Goal: Task Accomplishment & Management: Manage account settings

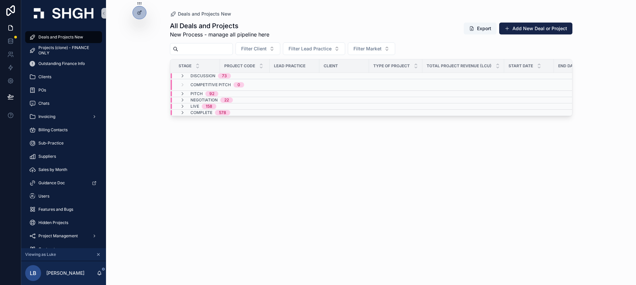
click at [139, 57] on div "Deals and Projects New All Deals and Projects New Process - manage all pipeline…" at bounding box center [371, 142] width 530 height 285
click at [75, 41] on div "Deals and Projects New" at bounding box center [63, 37] width 69 height 11
click at [137, 20] on div at bounding box center [139, 25] width 11 height 13
click at [140, 13] on icon at bounding box center [139, 12] width 5 height 5
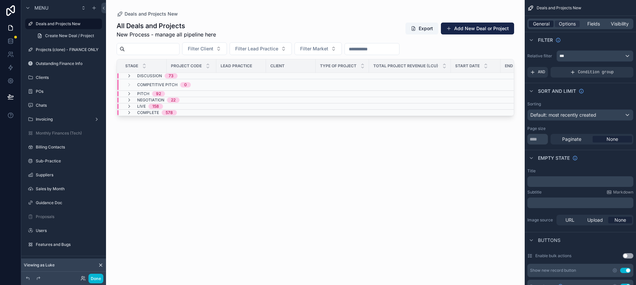
click at [546, 27] on span "General" at bounding box center [541, 24] width 17 height 7
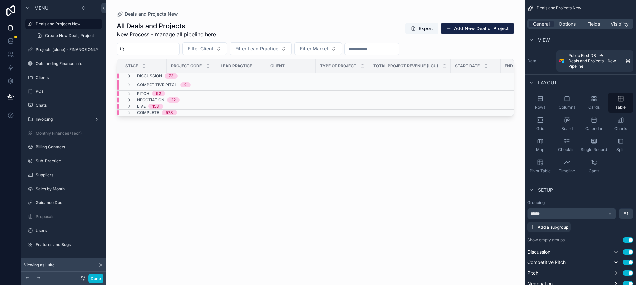
click at [541, 7] on span "Deals and Projects New" at bounding box center [558, 7] width 45 height 5
click at [95, 23] on icon "scrollable content" at bounding box center [96, 23] width 5 height 5
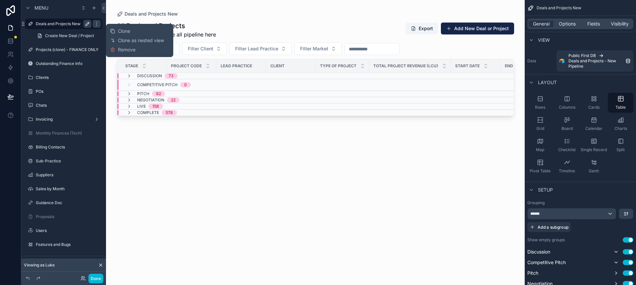
click at [85, 24] on icon "scrollable content" at bounding box center [87, 23] width 5 height 5
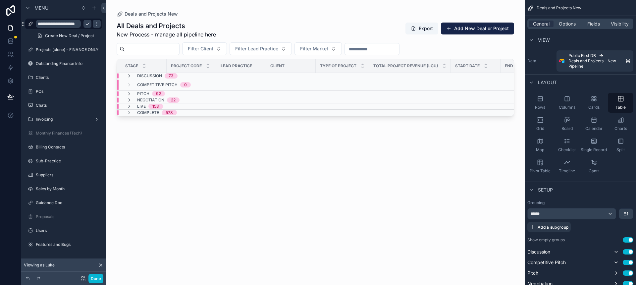
click at [69, 25] on input "**********" at bounding box center [58, 24] width 45 height 8
type input "**********"
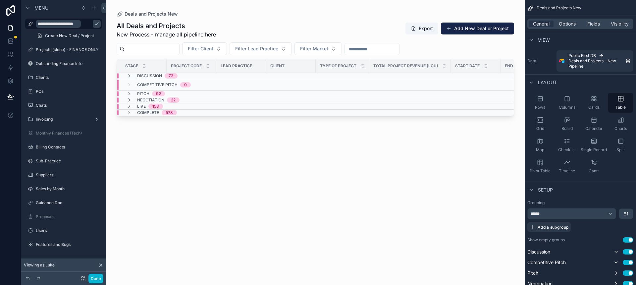
scroll to position [0, 0]
click at [94, 24] on icon "scrollable content" at bounding box center [96, 23] width 5 height 5
click at [86, 50] on icon "scrollable content" at bounding box center [87, 49] width 5 height 5
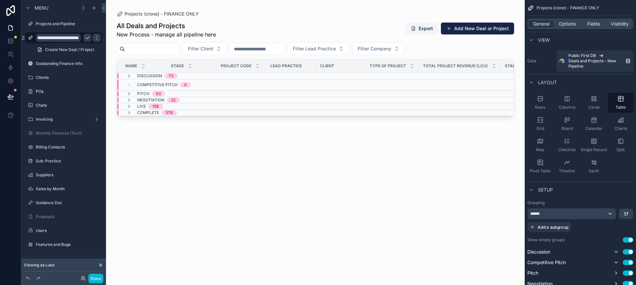
scroll to position [0, 27]
type input "**********"
click at [94, 37] on icon "scrollable content" at bounding box center [96, 37] width 5 height 5
click at [169, 141] on div "scrollable content" at bounding box center [315, 138] width 418 height 277
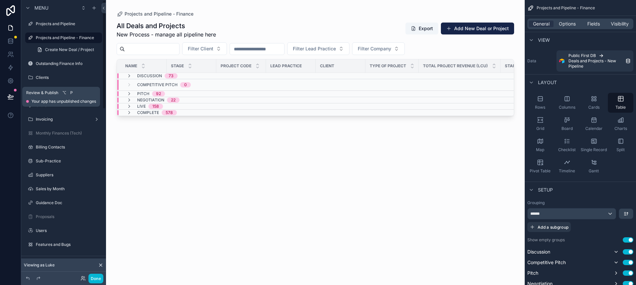
click at [9, 95] on icon at bounding box center [11, 96] width 6 height 3
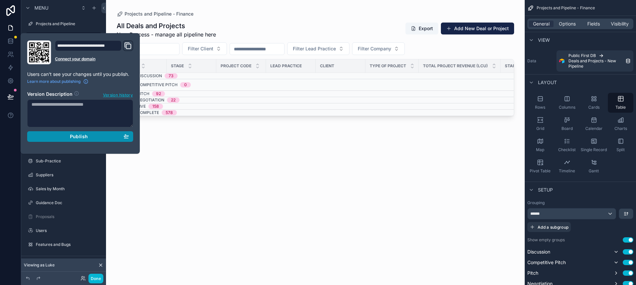
click at [85, 135] on span "Publish" at bounding box center [79, 136] width 18 height 6
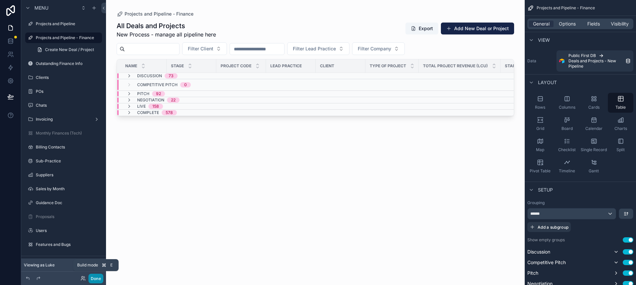
click at [98, 279] on button "Done" at bounding box center [95, 278] width 15 height 10
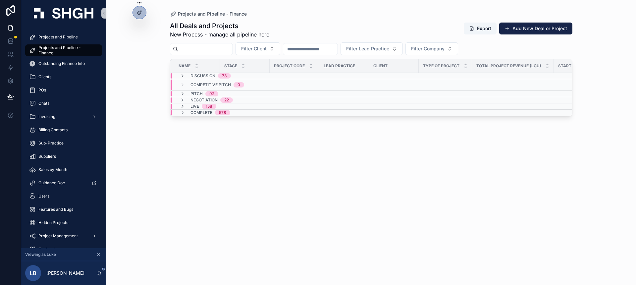
click at [136, 201] on div "Projects and Pipeline - Finance All Deals and Projects New Process - manage all…" at bounding box center [371, 142] width 530 height 285
click at [127, 121] on div "Projects and Pipeline - Finance All Deals and Projects New Process - manage all…" at bounding box center [371, 142] width 530 height 285
click at [169, 146] on div "Projects and Pipeline - Finance All Deals and Projects New Process - manage all…" at bounding box center [370, 138] width 423 height 277
click at [121, 100] on div "Projects and Pipeline - Finance All Deals and Projects New Process - manage all…" at bounding box center [371, 142] width 530 height 285
click at [153, 99] on div "Projects and Pipeline - Finance All Deals and Projects New Process - manage all…" at bounding box center [371, 142] width 530 height 285
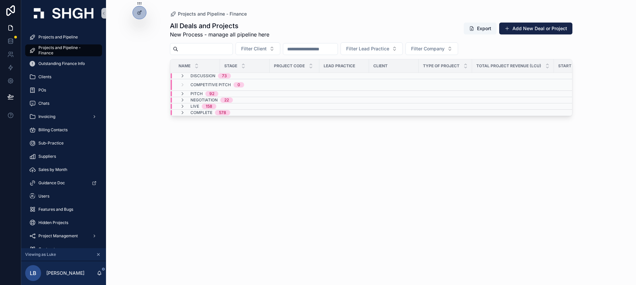
click at [468, 183] on div "All Deals and Projects New Process - manage all pipeline here Export Add New De…" at bounding box center [371, 147] width 402 height 260
click at [291, 167] on div "All Deals and Projects New Process - manage all pipeline here Export Add New De…" at bounding box center [371, 147] width 402 height 260
click at [182, 155] on div "All Deals and Projects New Process - manage all pipeline here Export Add New De…" at bounding box center [371, 147] width 402 height 260
click at [147, 102] on div "Projects and Pipeline - Finance All Deals and Projects New Process - manage all…" at bounding box center [371, 142] width 530 height 285
click at [208, 82] on span "Competitive Pitch" at bounding box center [210, 84] width 40 height 5
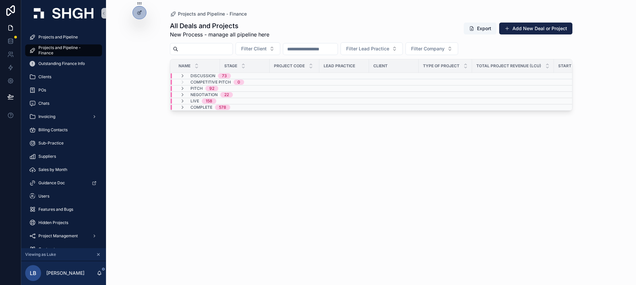
click at [219, 82] on span "Competitive Pitch" at bounding box center [210, 81] width 40 height 5
click at [310, 213] on div "All Deals and Projects New Process - manage all pipeline here Export Add New De…" at bounding box center [371, 147] width 402 height 260
click at [454, 189] on div "All Deals and Projects New Process - manage all pipeline here Export Add New De…" at bounding box center [371, 147] width 402 height 260
click at [211, 50] on input "scrollable content" at bounding box center [205, 48] width 54 height 9
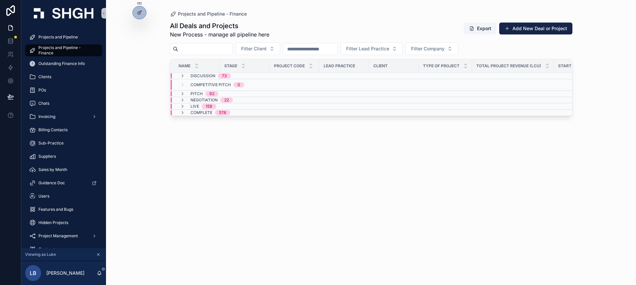
type input "******"
click at [218, 92] on div "Pitch 1" at bounding box center [197, 93] width 51 height 5
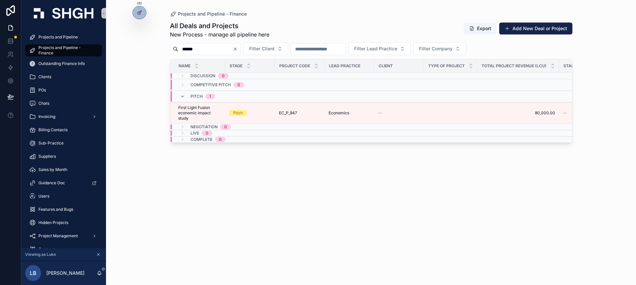
click at [236, 50] on icon "Clear" at bounding box center [235, 49] width 3 height 3
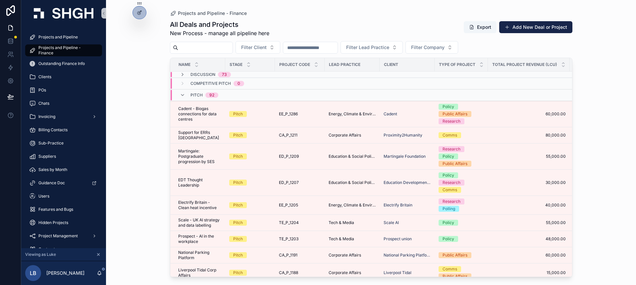
click at [223, 51] on input "scrollable content" at bounding box center [205, 47] width 54 height 9
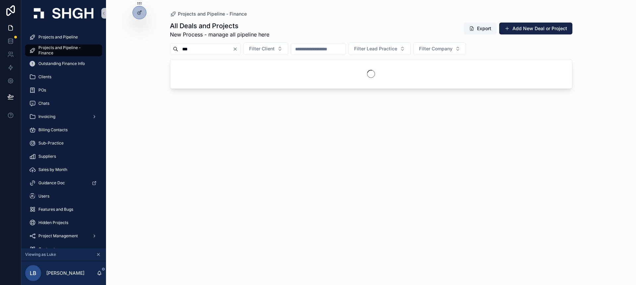
type input "***"
click at [157, 76] on div "Projects and Pipeline - Finance All Deals and Projects New Process - manage all…" at bounding box center [371, 142] width 530 height 285
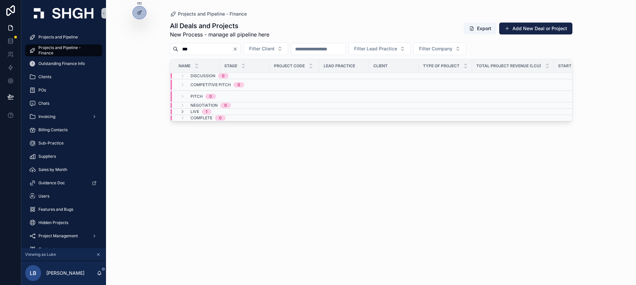
click at [192, 110] on span "Live" at bounding box center [194, 111] width 9 height 5
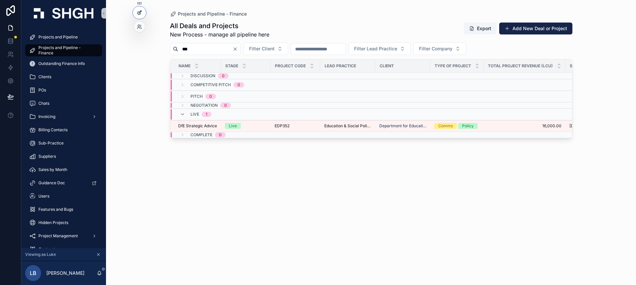
click at [139, 11] on icon at bounding box center [139, 12] width 5 height 5
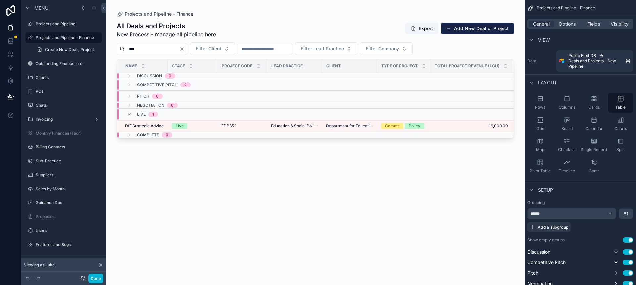
click at [371, 171] on div "scrollable content" at bounding box center [315, 138] width 418 height 277
click at [66, 23] on label "Projects and Pipeline" at bounding box center [62, 23] width 53 height 5
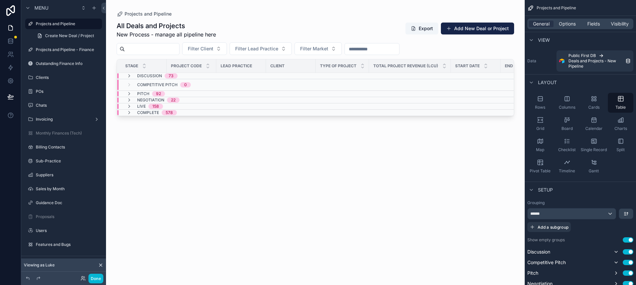
click at [146, 48] on div "scrollable content" at bounding box center [315, 138] width 418 height 277
click at [150, 48] on input "scrollable content" at bounding box center [152, 48] width 54 height 9
click at [238, 191] on div "All Deals and Projects New Process - manage all pipeline here Export Add New De…" at bounding box center [315, 147] width 397 height 260
click at [142, 105] on span "Live" at bounding box center [141, 106] width 9 height 5
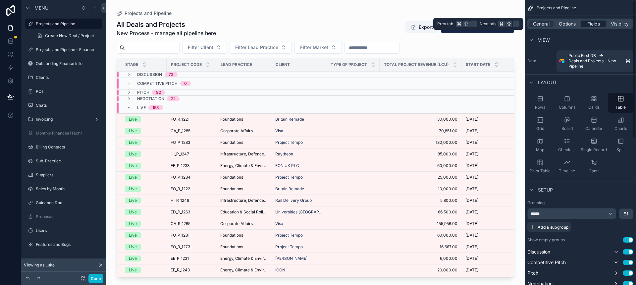
click at [598, 24] on span "Fields" at bounding box center [593, 24] width 13 height 7
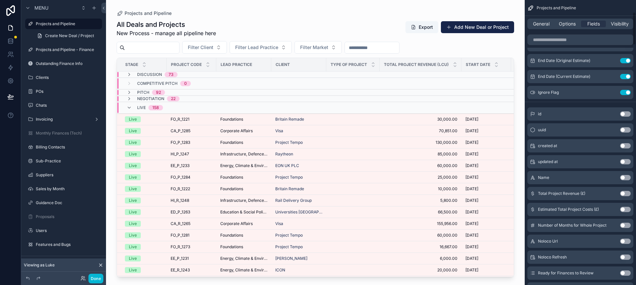
scroll to position [120, 0]
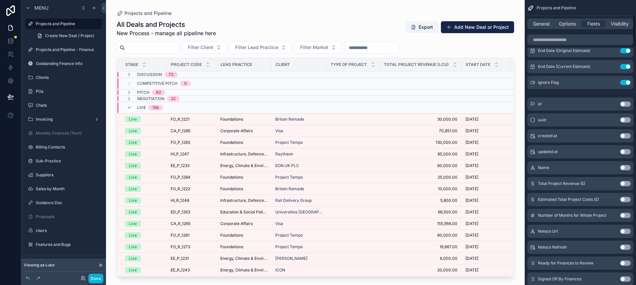
click at [628, 168] on button "Use setting" at bounding box center [625, 167] width 11 height 5
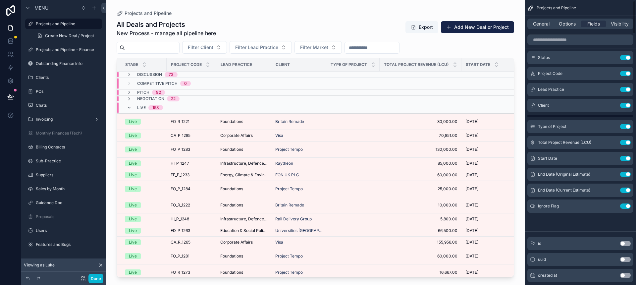
scroll to position [0, 0]
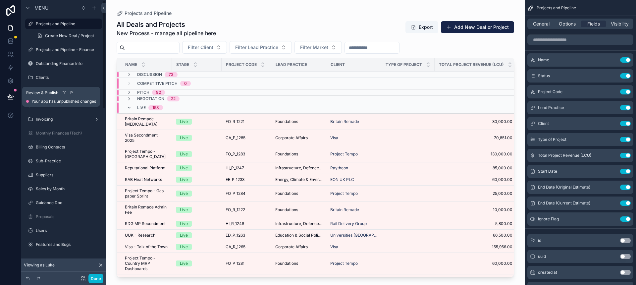
click at [9, 95] on icon at bounding box center [10, 96] width 7 height 7
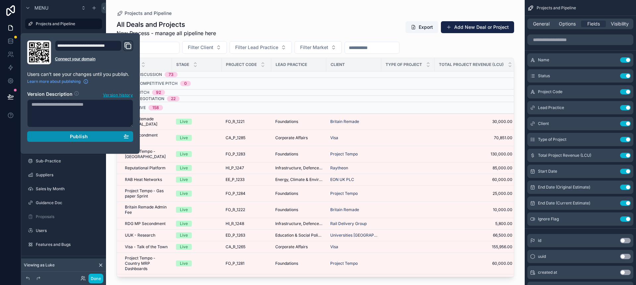
click at [74, 138] on span "Publish" at bounding box center [79, 136] width 18 height 6
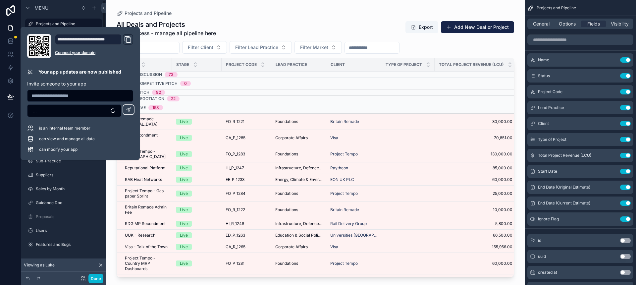
click at [99, 278] on button "Done" at bounding box center [95, 278] width 15 height 10
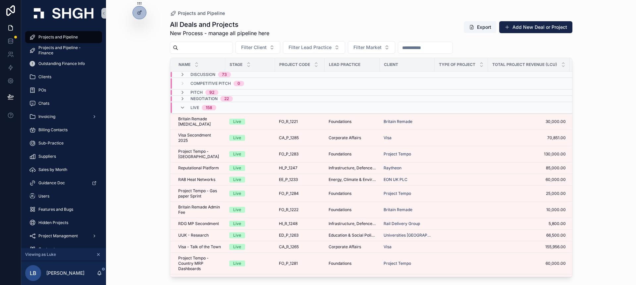
click at [201, 50] on input "scrollable content" at bounding box center [205, 47] width 54 height 9
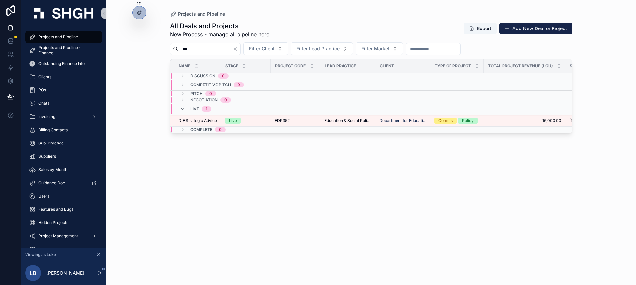
type input "***"
click at [210, 82] on span "Competitive Pitch" at bounding box center [210, 84] width 40 height 5
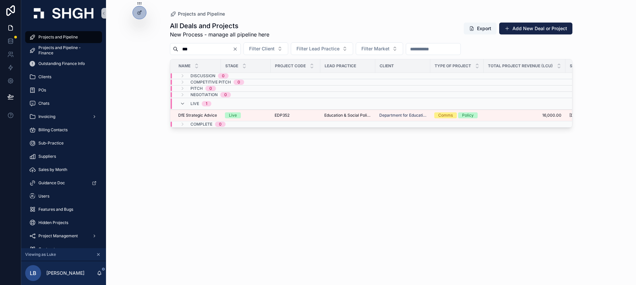
click at [241, 45] on div "***" at bounding box center [205, 49] width 71 height 12
click at [238, 48] on icon "Clear" at bounding box center [234, 48] width 5 height 5
click at [146, 99] on div "Projects and Pipeline All Deals and Projects New Process - manage all pipeline …" at bounding box center [371, 142] width 530 height 285
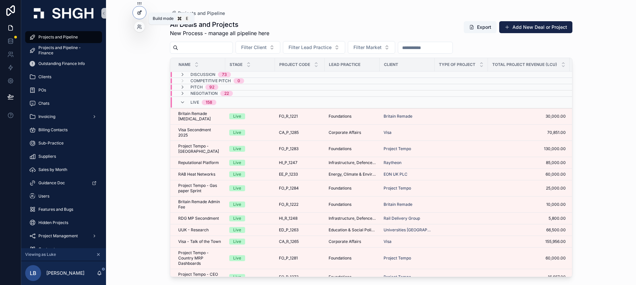
click at [140, 12] on icon at bounding box center [139, 12] width 5 height 5
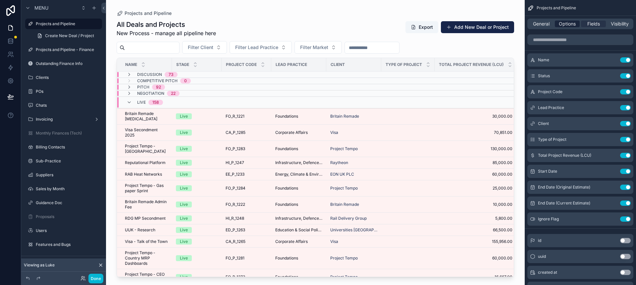
click at [569, 25] on span "Options" at bounding box center [566, 24] width 17 height 7
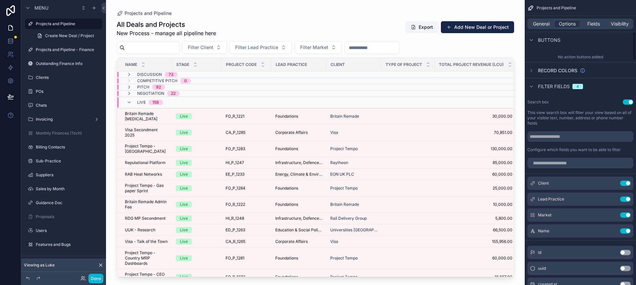
scroll to position [316, 0]
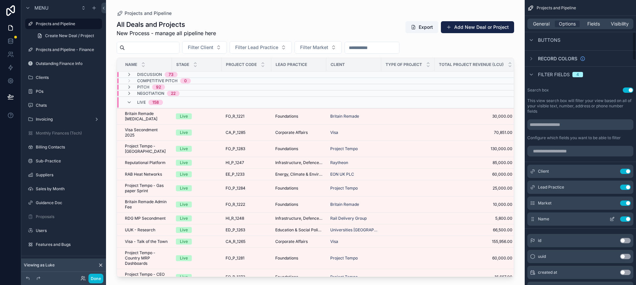
click at [626, 218] on button "Use setting" at bounding box center [625, 218] width 11 height 5
click at [327, 25] on div "scrollable content" at bounding box center [315, 138] width 418 height 277
click at [287, 22] on div "All Deals and Projects New Process - manage all pipeline here Export Add New De…" at bounding box center [315, 28] width 397 height 17
click at [96, 278] on button "Done" at bounding box center [95, 278] width 15 height 10
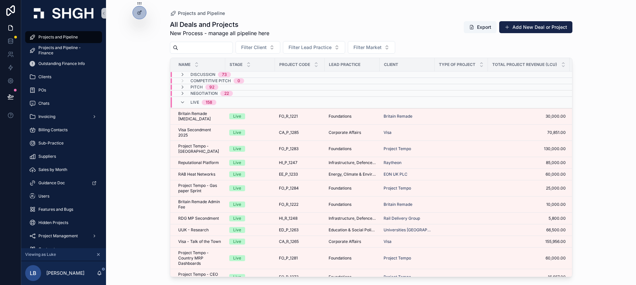
click at [151, 80] on div "Projects and Pipeline All Deals and Projects New Process - manage all pipeline …" at bounding box center [371, 142] width 530 height 285
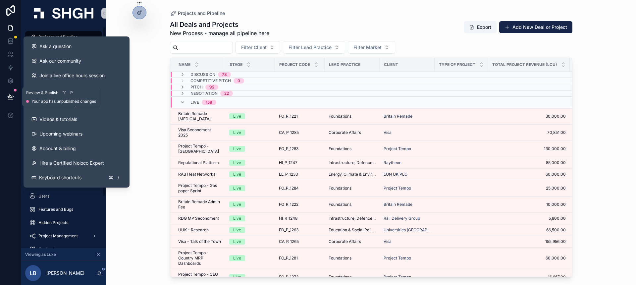
click at [10, 95] on icon at bounding box center [11, 96] width 6 height 3
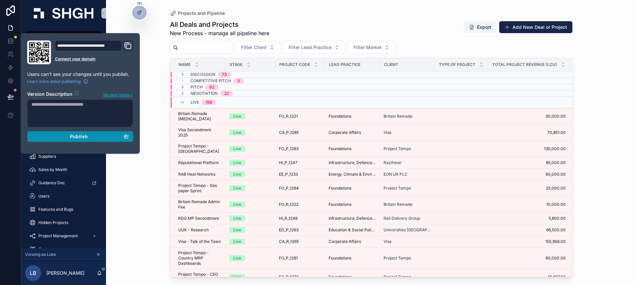
click at [59, 134] on div "Publish" at bounding box center [79, 136] width 97 height 6
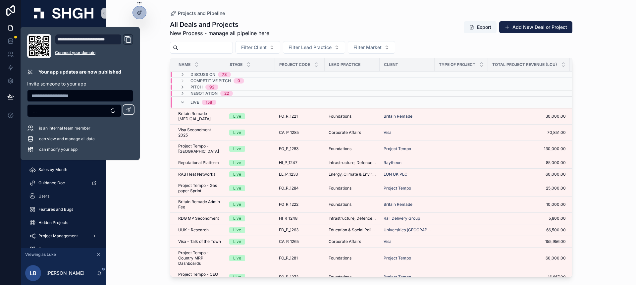
click at [152, 89] on div "Projects and Pipeline All Deals and Projects New Process - manage all pipeline …" at bounding box center [371, 142] width 530 height 285
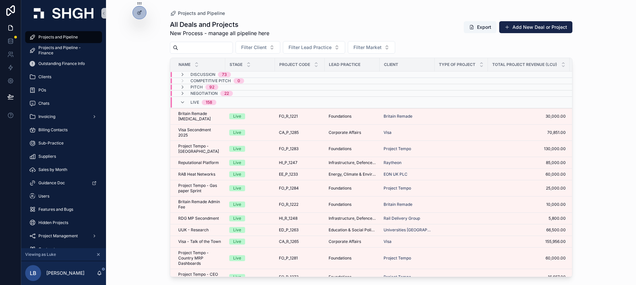
click at [149, 74] on div "Projects and Pipeline All Deals and Projects New Process - manage all pipeline …" at bounding box center [371, 142] width 530 height 285
click at [141, 13] on icon at bounding box center [139, 12] width 5 height 5
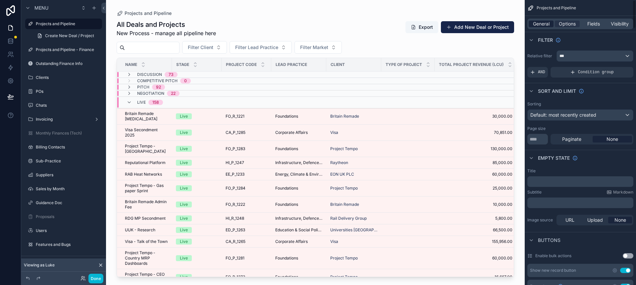
click at [542, 22] on span "General" at bounding box center [541, 24] width 17 height 7
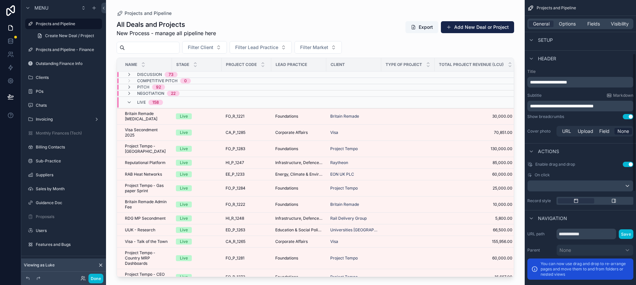
scroll to position [302, 0]
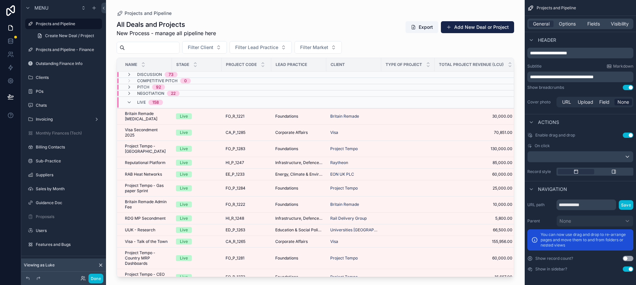
click at [580, 54] on p "**********" at bounding box center [581, 53] width 102 height 7
drag, startPoint x: 586, startPoint y: 55, endPoint x: 537, endPoint y: 53, distance: 49.4
click at [537, 53] on p "**********" at bounding box center [581, 53] width 102 height 7
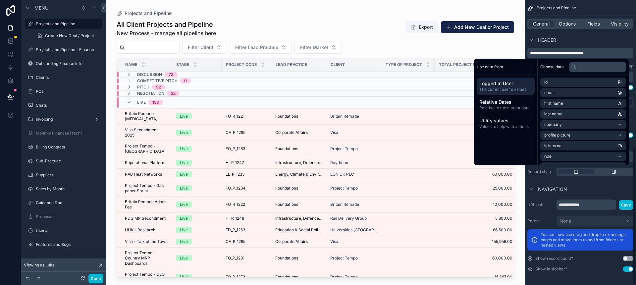
click at [610, 44] on div "Header" at bounding box center [579, 40] width 111 height 16
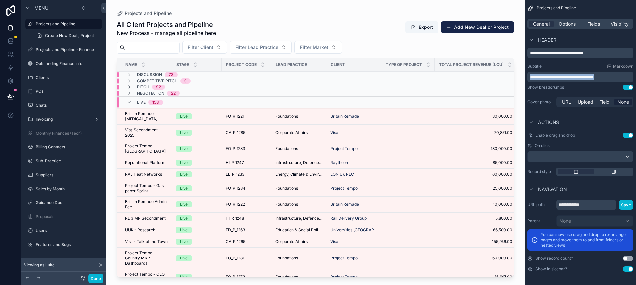
drag, startPoint x: 617, startPoint y: 77, endPoint x: 525, endPoint y: 76, distance: 92.7
click at [525, 76] on div "**********" at bounding box center [579, 74] width 111 height 74
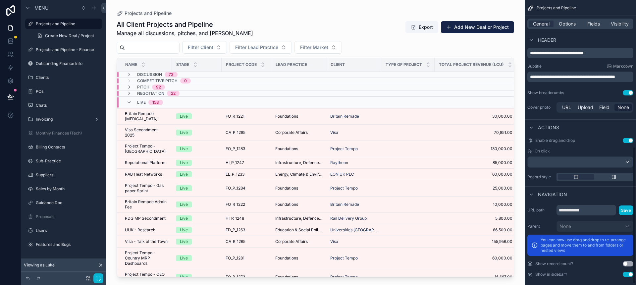
scroll to position [305, 0]
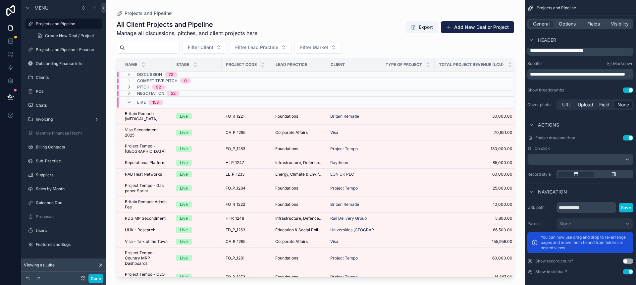
click at [384, 47] on div "scrollable content" at bounding box center [315, 138] width 418 height 277
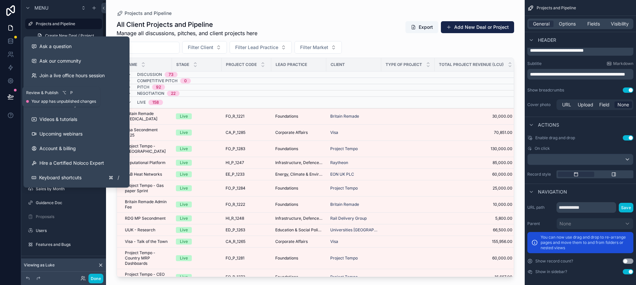
click at [11, 93] on icon at bounding box center [10, 96] width 7 height 7
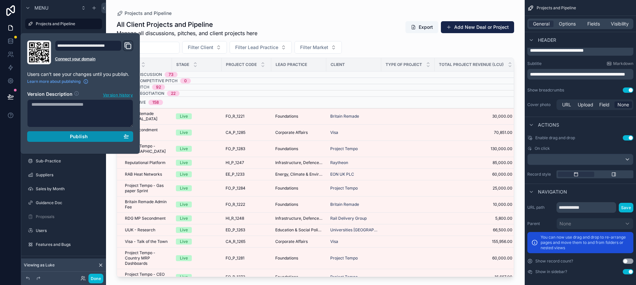
click at [54, 137] on div "Publish" at bounding box center [79, 136] width 97 height 6
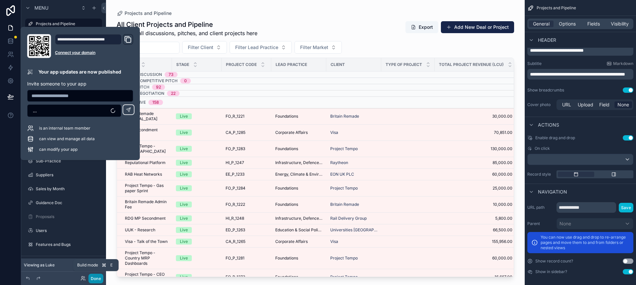
click at [95, 280] on button "Done" at bounding box center [95, 278] width 15 height 10
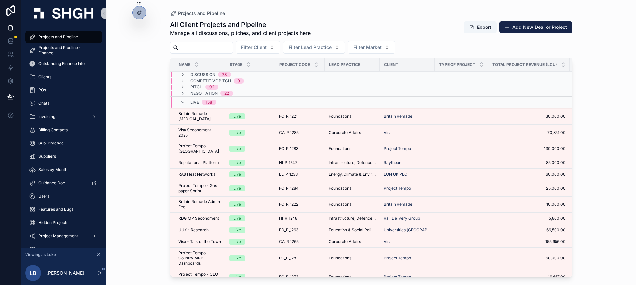
click at [147, 127] on div "Projects and Pipeline All Client Projects and Pipeline Manage all discussions, …" at bounding box center [371, 142] width 530 height 285
click at [184, 102] on icon "scrollable content" at bounding box center [182, 102] width 5 height 5
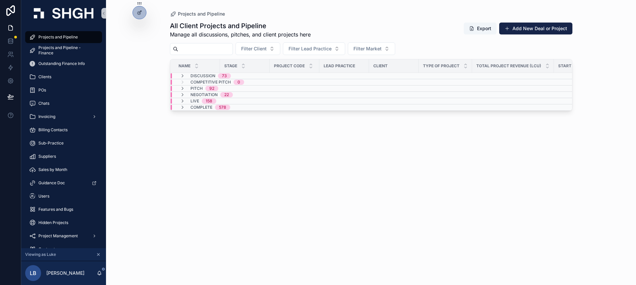
click at [145, 114] on div "Projects and Pipeline All Client Projects and Pipeline Manage all discussions, …" at bounding box center [371, 142] width 530 height 285
click at [140, 103] on div "Projects and Pipeline All Client Projects and Pipeline Manage all discussions, …" at bounding box center [371, 142] width 530 height 285
click at [9, 28] on icon at bounding box center [11, 27] width 4 height 5
click at [141, 60] on div "Projects and Pipeline All Client Projects and Pipeline Manage all discussions, …" at bounding box center [371, 142] width 530 height 285
click at [137, 154] on div "Projects and Pipeline All Client Projects and Pipeline Manage all discussions, …" at bounding box center [371, 142] width 530 height 285
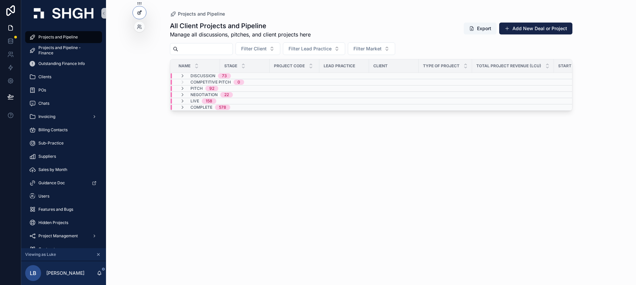
click at [142, 12] on div at bounding box center [139, 12] width 13 height 13
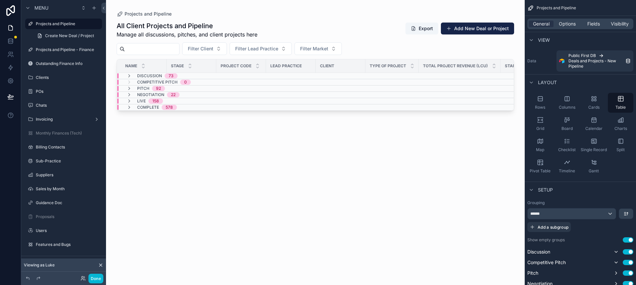
click at [305, 28] on div "scrollable content" at bounding box center [315, 138] width 418 height 277
click at [97, 276] on button "Done" at bounding box center [95, 278] width 15 height 10
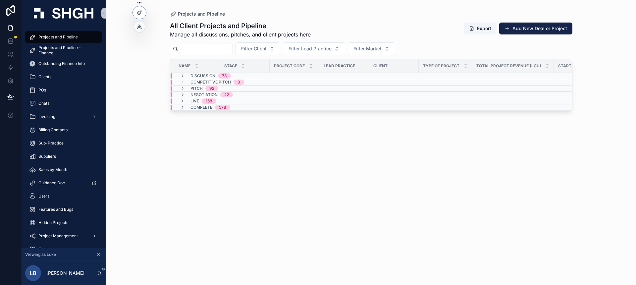
click at [140, 24] on div at bounding box center [139, 27] width 11 height 11
click at [140, 26] on icon at bounding box center [140, 26] width 1 height 2
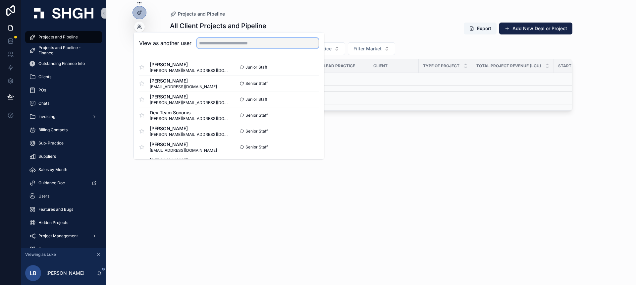
click at [215, 43] on input "text" at bounding box center [258, 43] width 122 height 11
type input "*****"
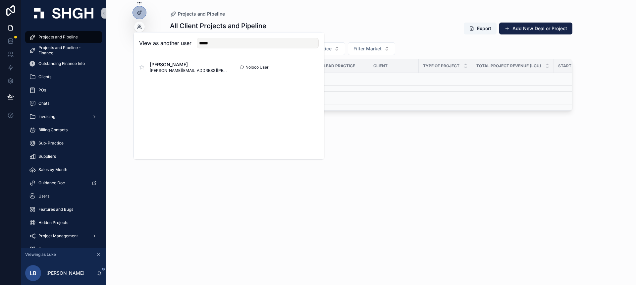
click at [341, 132] on div "All Client Projects and Pipeline Manage all discussions, pitches, and client pr…" at bounding box center [371, 147] width 402 height 260
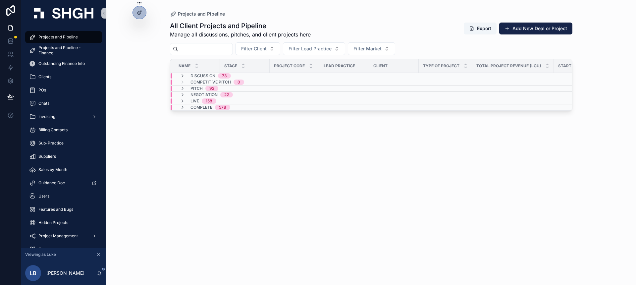
click at [244, 141] on div "All Client Projects and Pipeline Manage all discussions, pitches, and client pr…" at bounding box center [371, 147] width 402 height 260
click at [271, 167] on div "All Client Projects and Pipeline Manage all discussions, pitches, and client pr…" at bounding box center [371, 147] width 402 height 260
click at [207, 188] on div "All Client Projects and Pipeline Manage all discussions, pitches, and client pr…" at bounding box center [371, 147] width 402 height 260
click at [237, 149] on div "All Client Projects and Pipeline Manage all discussions, pitches, and client pr…" at bounding box center [371, 147] width 402 height 260
click at [127, 114] on div "Projects and Pipeline All Client Projects and Pipeline Manage all discussions, …" at bounding box center [371, 142] width 530 height 285
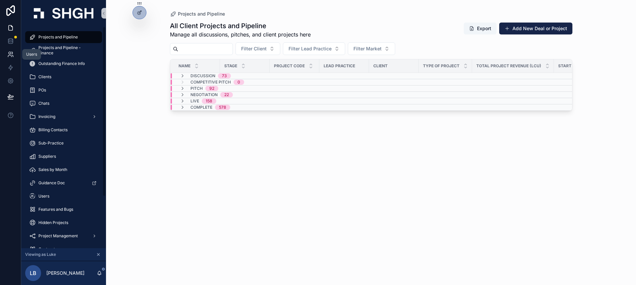
click at [11, 53] on icon at bounding box center [10, 53] width 2 height 2
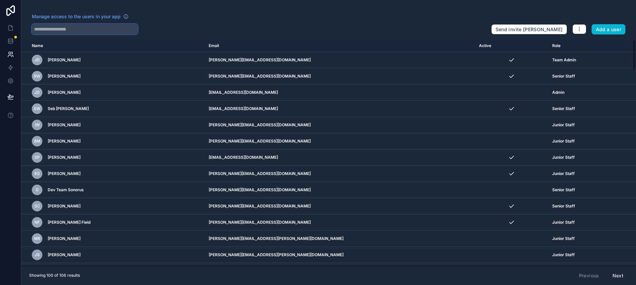
click at [110, 31] on input "text" at bounding box center [85, 29] width 106 height 11
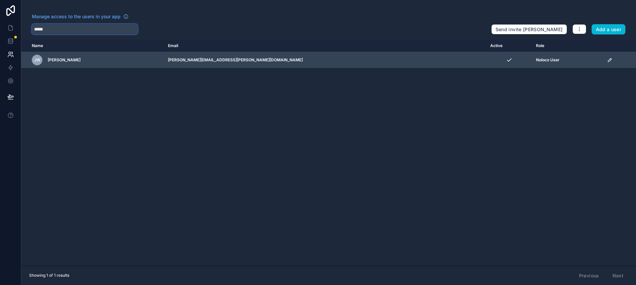
type input "*****"
click at [607, 59] on icon "scrollable content" at bounding box center [609, 59] width 5 height 5
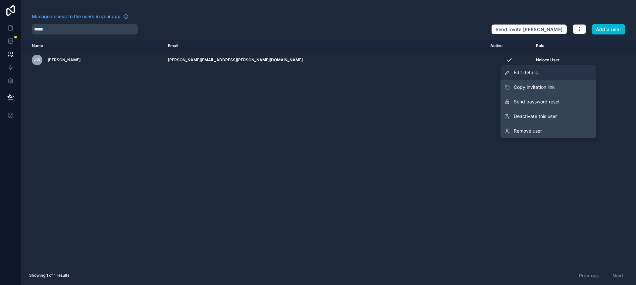
click at [555, 75] on link "Edit details" at bounding box center [547, 72] width 95 height 15
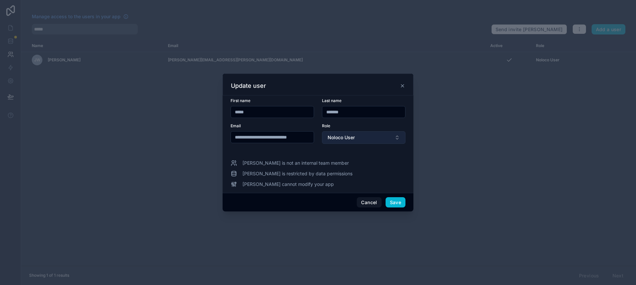
click at [347, 139] on span "Noloco User" at bounding box center [340, 137] width 27 height 7
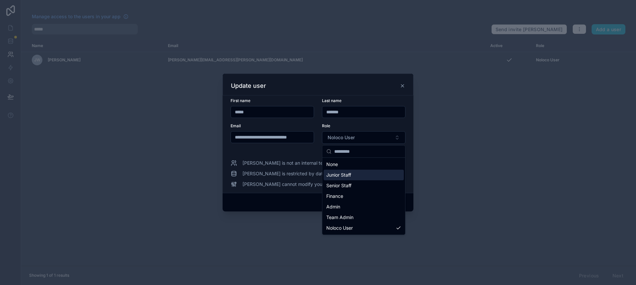
click at [351, 174] on span "Junior Staff" at bounding box center [338, 174] width 25 height 7
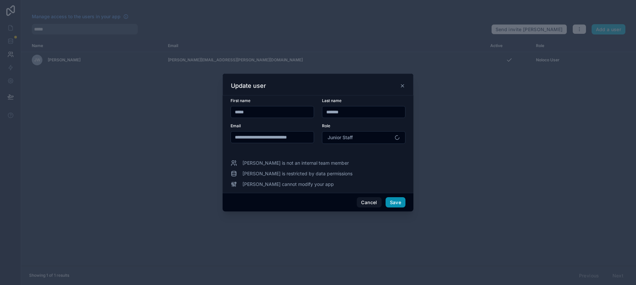
click at [397, 204] on button "Save" at bounding box center [395, 202] width 20 height 11
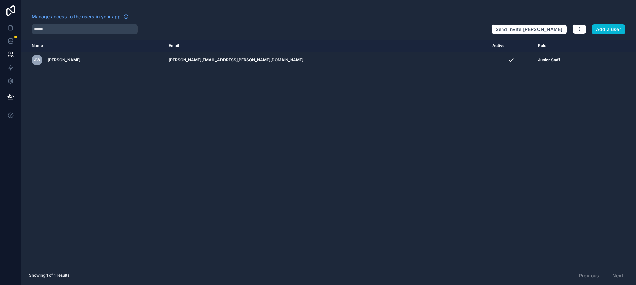
click at [339, 29] on div "*****" at bounding box center [259, 29] width 454 height 11
click at [9, 30] on icon at bounding box center [10, 27] width 7 height 7
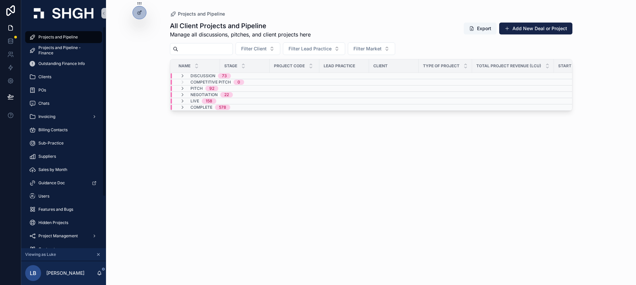
click at [174, 144] on div "All Client Projects and Pipeline Manage all discussions, pitches, and client pr…" at bounding box center [371, 147] width 402 height 260
click at [235, 174] on div "All Client Projects and Pipeline Manage all discussions, pitches, and client pr…" at bounding box center [371, 147] width 402 height 260
click at [160, 152] on div "Projects and Pipeline All Client Projects and Pipeline Manage all discussions, …" at bounding box center [370, 138] width 423 height 277
click at [167, 140] on div "Projects and Pipeline All Client Projects and Pipeline Manage all discussions, …" at bounding box center [370, 138] width 423 height 277
click at [221, 156] on div "All Client Projects and Pipeline Manage all discussions, pitches, and client pr…" at bounding box center [371, 147] width 402 height 260
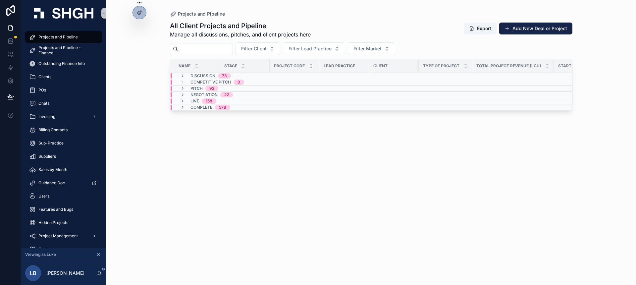
click at [186, 160] on div "All Client Projects and Pipeline Manage all discussions, pitches, and client pr…" at bounding box center [371, 147] width 402 height 260
click at [511, 146] on div "All Client Projects and Pipeline Manage all discussions, pitches, and client pr…" at bounding box center [371, 147] width 402 height 260
click at [243, 105] on div "Complete 578" at bounding box center [244, 107] width 148 height 5
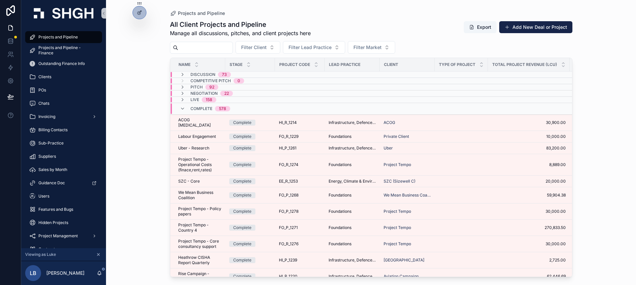
click at [199, 109] on span "Complete" at bounding box center [201, 108] width 22 height 5
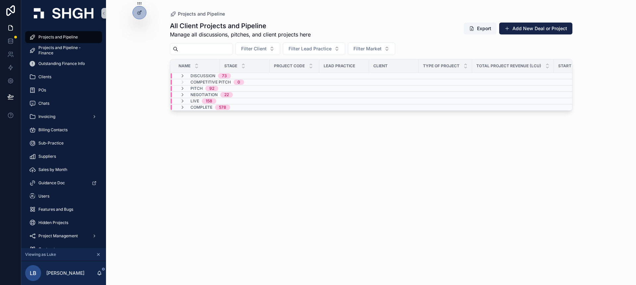
click at [142, 65] on div "Projects and Pipeline All Client Projects and Pipeline Manage all discussions, …" at bounding box center [371, 142] width 530 height 285
click at [149, 107] on div "Projects and Pipeline All Client Projects and Pipeline Manage all discussions, …" at bounding box center [371, 142] width 530 height 285
click at [65, 37] on span "Projects and Pipeline" at bounding box center [57, 36] width 39 height 5
click at [229, 100] on div "Live 158" at bounding box center [244, 100] width 148 height 5
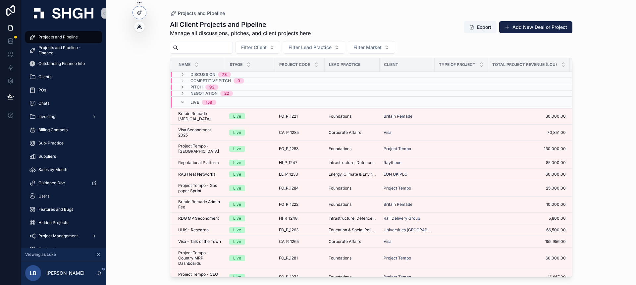
click at [141, 27] on icon at bounding box center [139, 26] width 5 height 5
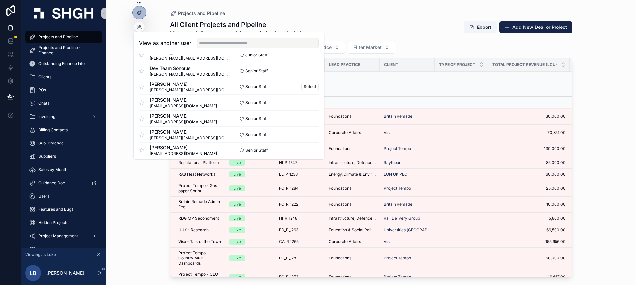
scroll to position [45, 0]
click at [307, 117] on button "Select" at bounding box center [309, 118] width 17 height 10
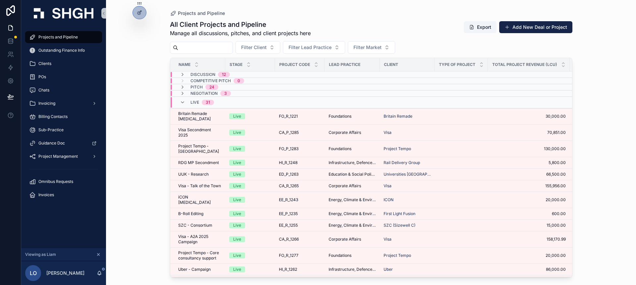
click at [215, 105] on div "Live 31" at bounding box center [197, 102] width 50 height 11
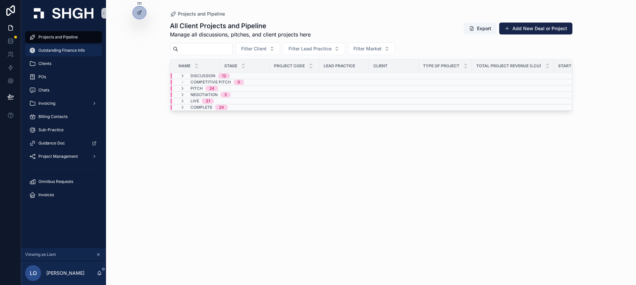
click at [61, 51] on span "Outstanding Finance Info" at bounding box center [61, 50] width 46 height 5
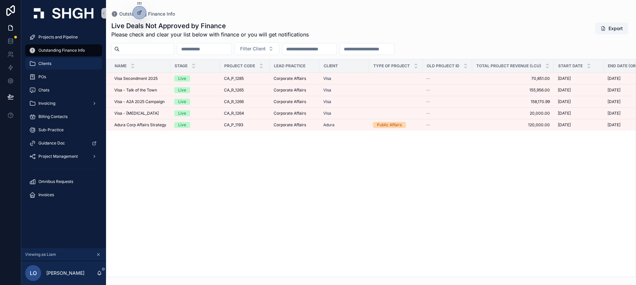
click at [49, 65] on span "Clients" at bounding box center [44, 63] width 13 height 5
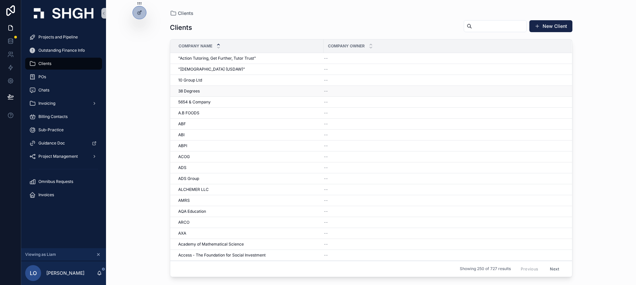
click at [307, 92] on div "38 Degrees 38 Degrees" at bounding box center [248, 90] width 141 height 5
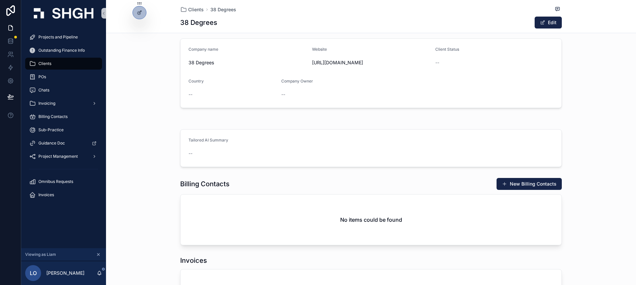
scroll to position [14, 0]
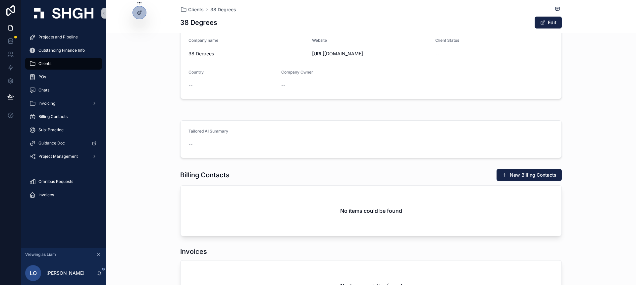
click at [51, 64] on div "Clients" at bounding box center [63, 63] width 69 height 11
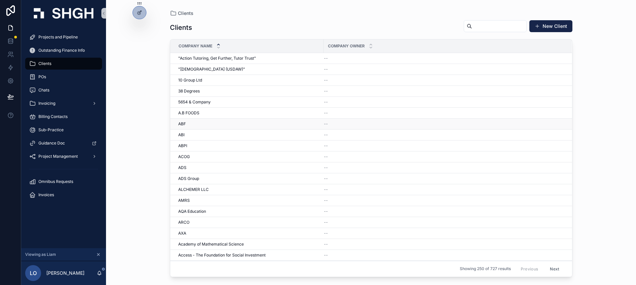
click at [216, 121] on div "ABF ABF" at bounding box center [248, 123] width 141 height 5
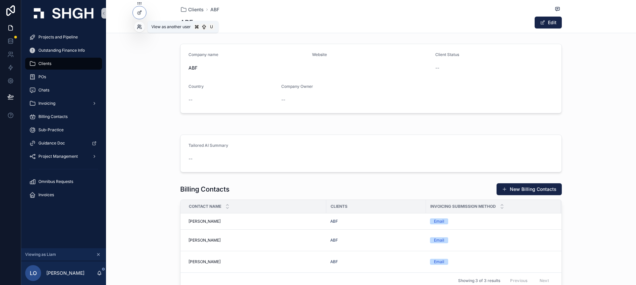
click at [141, 29] on icon at bounding box center [139, 26] width 5 height 5
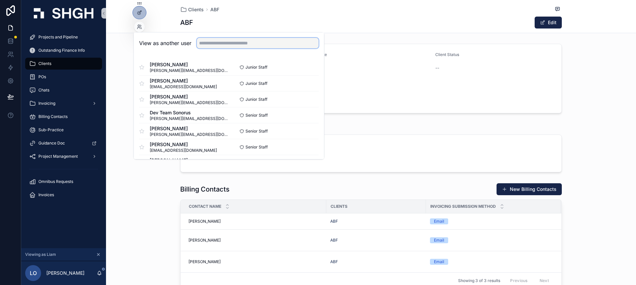
click at [220, 42] on input "text" at bounding box center [258, 43] width 122 height 11
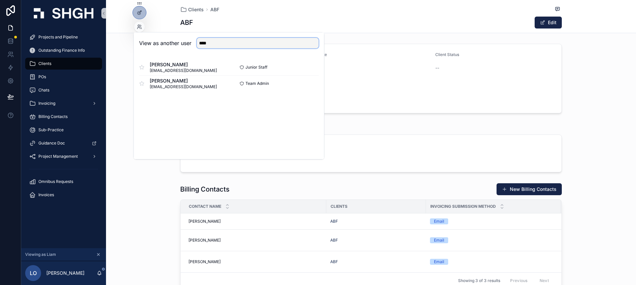
type input "****"
click at [225, 137] on div "View as another user **** Luke Betham lbetham@stonehaven.uk.com Junior Staff Se…" at bounding box center [228, 95] width 191 height 127
click at [305, 82] on button "Select" at bounding box center [309, 83] width 17 height 10
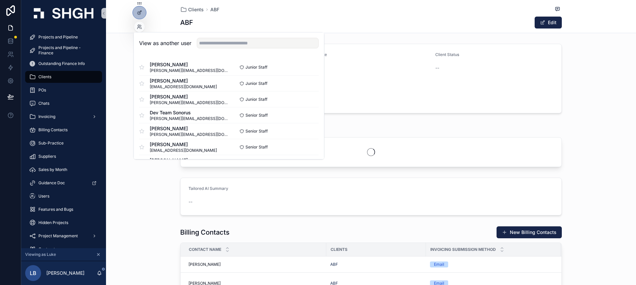
click at [380, 134] on div "Projects" at bounding box center [370, 145] width 381 height 43
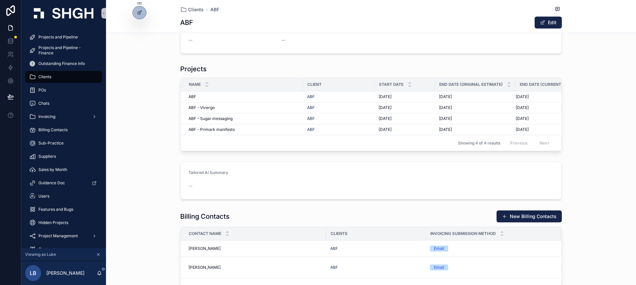
scroll to position [62, 0]
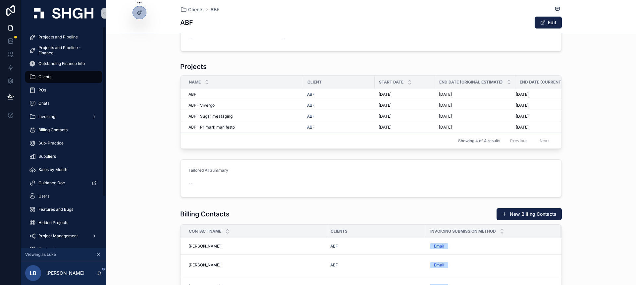
click at [53, 73] on div "Clients" at bounding box center [63, 77] width 69 height 11
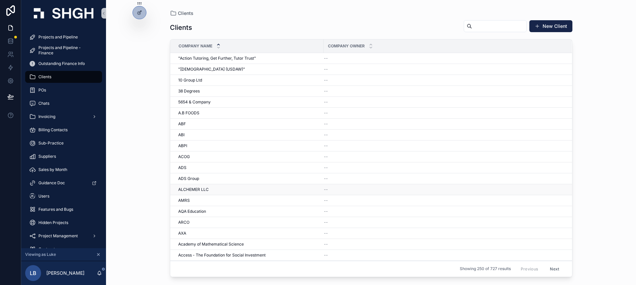
click at [211, 190] on div "ALCHEMER LLC ALCHEMER LLC" at bounding box center [248, 189] width 141 height 5
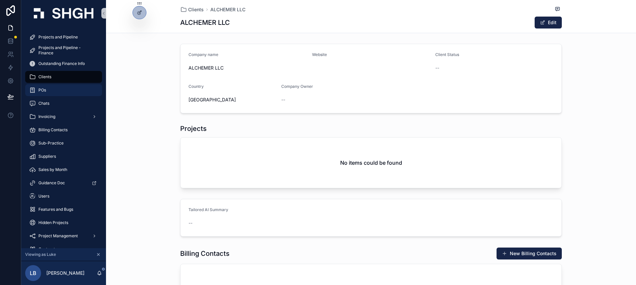
click at [51, 94] on div "POs" at bounding box center [63, 90] width 69 height 11
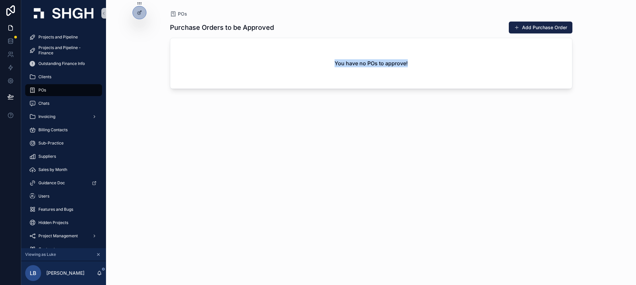
drag, startPoint x: 333, startPoint y: 61, endPoint x: 441, endPoint y: 63, distance: 107.9
click at [441, 63] on div "You have no POs to approve!" at bounding box center [371, 63] width 402 height 50
click at [236, 89] on div "Purchase Orders to be Approved Add Purchase Order You have no POs to approve!" at bounding box center [371, 147] width 402 height 260
click at [196, 110] on div "Purchase Orders to be Approved Add Purchase Order You have no POs to approve!" at bounding box center [371, 147] width 402 height 260
click at [42, 104] on span "Chats" at bounding box center [43, 103] width 11 height 5
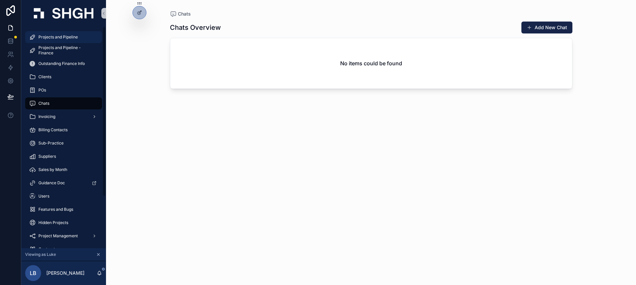
click at [76, 36] on span "Projects and Pipeline" at bounding box center [57, 36] width 39 height 5
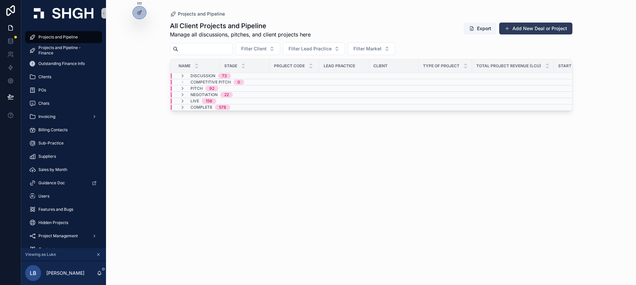
click at [517, 30] on button "Add New Deal or Project" at bounding box center [535, 29] width 73 height 12
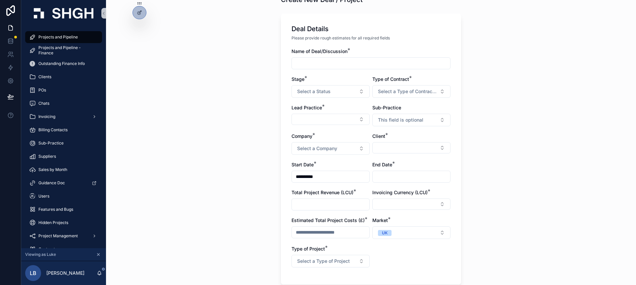
scroll to position [52, 0]
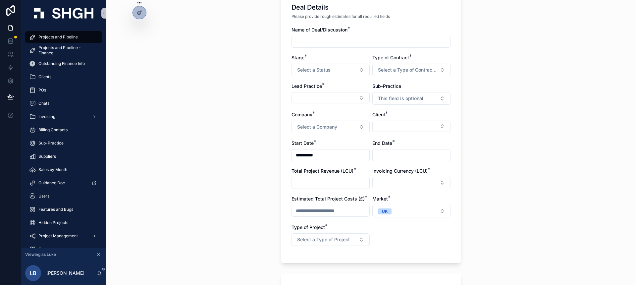
click at [344, 184] on input "scrollable content" at bounding box center [330, 182] width 77 height 9
click at [403, 182] on button "Select Button" at bounding box center [411, 182] width 78 height 11
click at [479, 177] on div "**********" at bounding box center [371, 90] width 530 height 285
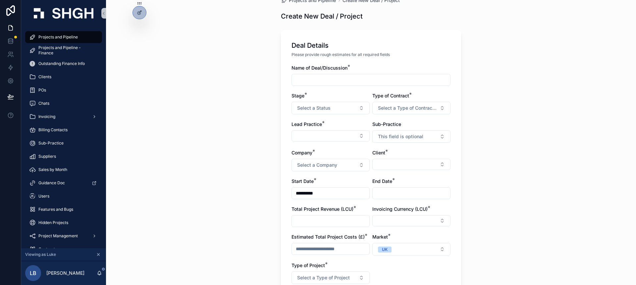
scroll to position [0, 0]
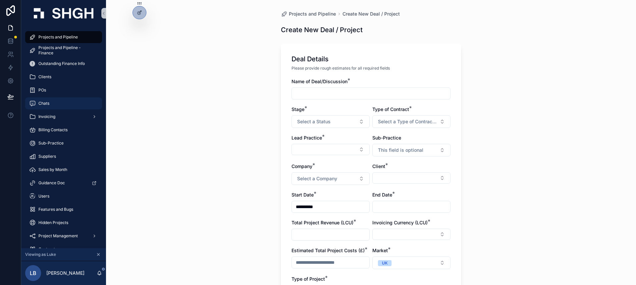
click at [48, 101] on span "Chats" at bounding box center [43, 103] width 11 height 5
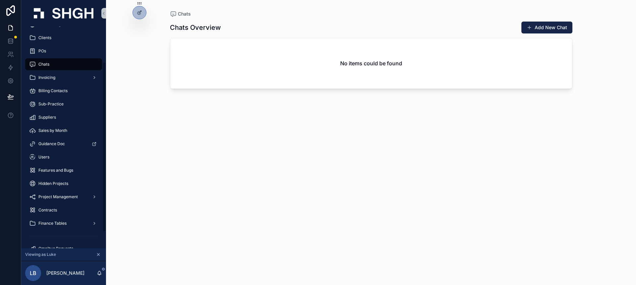
scroll to position [67, 0]
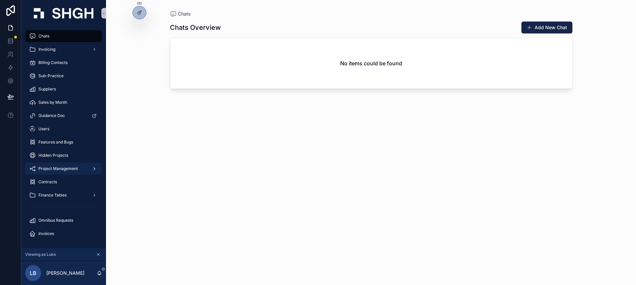
click at [68, 172] on div "Project Management" at bounding box center [63, 168] width 69 height 11
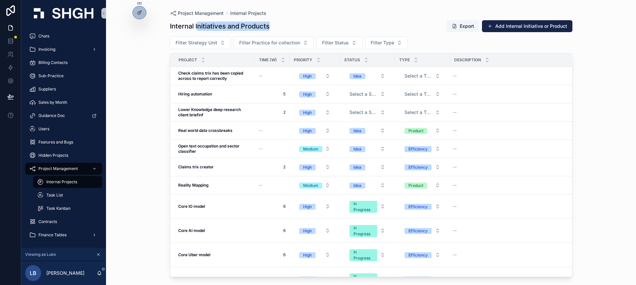
drag, startPoint x: 197, startPoint y: 24, endPoint x: 295, endPoint y: 22, distance: 98.0
click at [295, 22] on div "Internal Initiatives and Products Export Add Internal Initiative or Product" at bounding box center [371, 26] width 402 height 13
click at [50, 194] on span "Task List" at bounding box center [54, 194] width 17 height 5
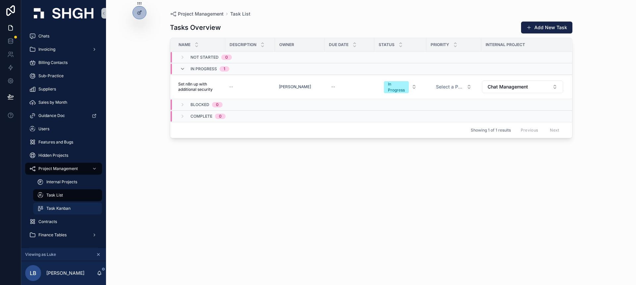
click at [60, 208] on span "Task Kanban" at bounding box center [58, 208] width 24 height 5
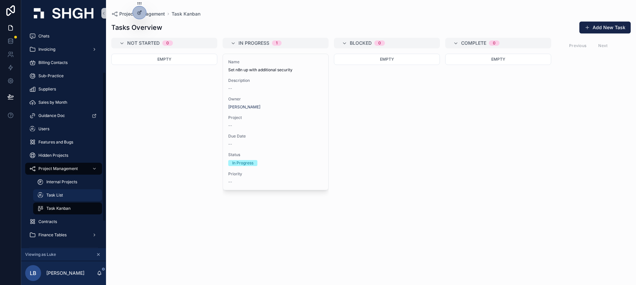
click at [41, 197] on icon "scrollable content" at bounding box center [40, 195] width 7 height 7
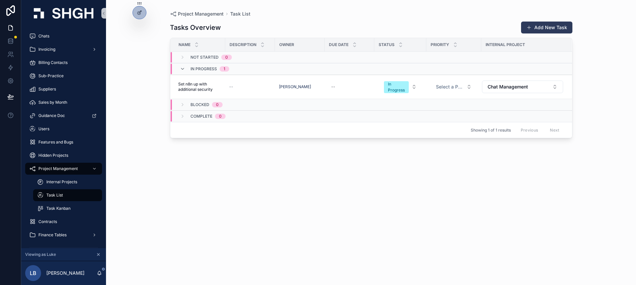
click at [541, 31] on button "Add New Task" at bounding box center [546, 28] width 51 height 12
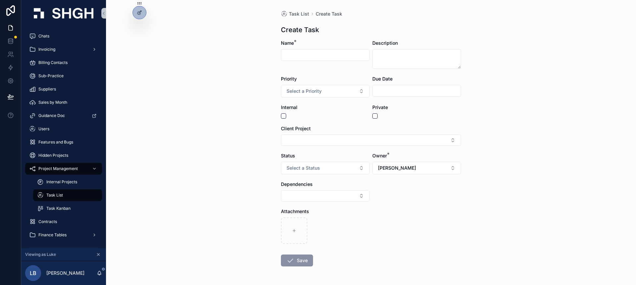
click at [235, 178] on div "Task List Create Task Create Task Name * Description Priority Select a Priority…" at bounding box center [371, 142] width 530 height 285
click at [62, 185] on div "Internal Projects" at bounding box center [67, 181] width 61 height 11
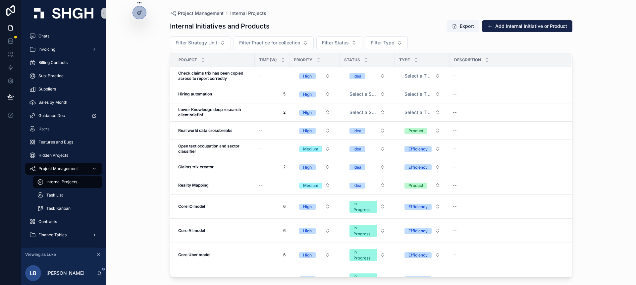
click at [152, 205] on div "Project Management Internal Projects Internal Initiatives and Products Export A…" at bounding box center [371, 142] width 530 height 285
click at [71, 196] on div "Task List" at bounding box center [67, 195] width 61 height 11
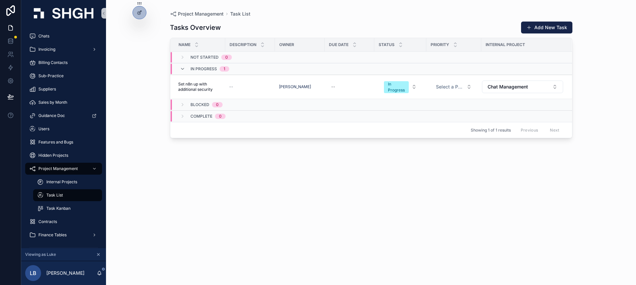
click at [247, 175] on div "Tasks Overview Add New Task Name Description Owner Due Date Status Priority Int…" at bounding box center [371, 147] width 402 height 260
click at [140, 13] on icon at bounding box center [139, 12] width 5 height 5
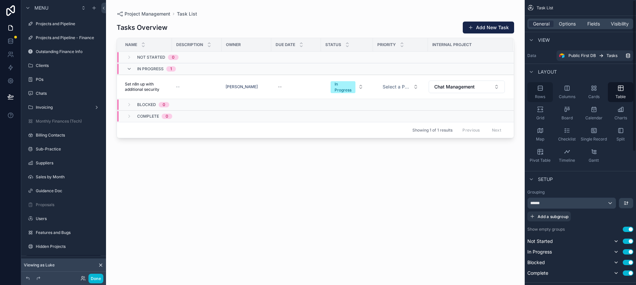
click at [540, 93] on div "Rows" at bounding box center [539, 92] width 25 height 20
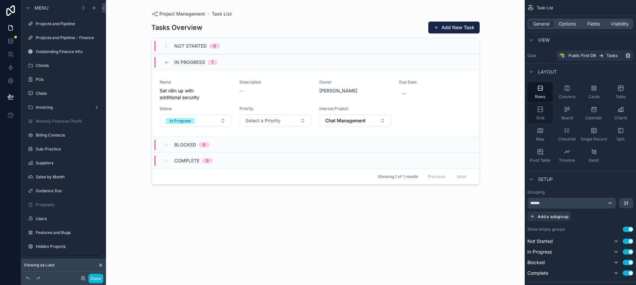
click at [541, 115] on span "Grid" at bounding box center [540, 117] width 8 height 5
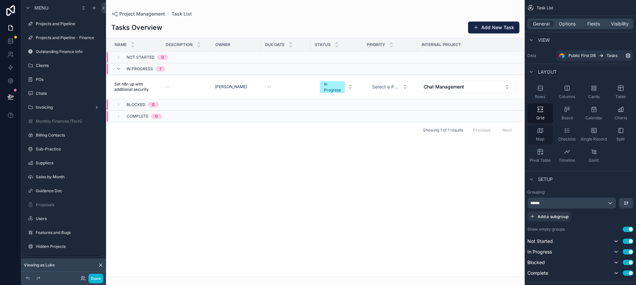
click at [539, 133] on icon "scrollable content" at bounding box center [540, 130] width 7 height 7
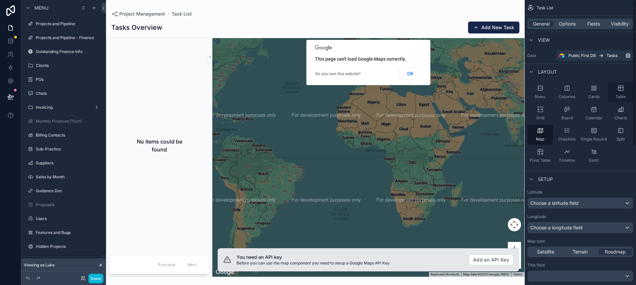
click at [622, 89] on icon "scrollable content" at bounding box center [620, 88] width 5 height 5
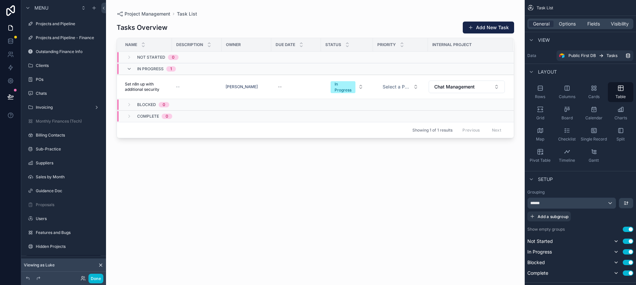
click at [276, 187] on div "scrollable content" at bounding box center [315, 138] width 418 height 277
click at [100, 276] on button "Done" at bounding box center [95, 278] width 15 height 10
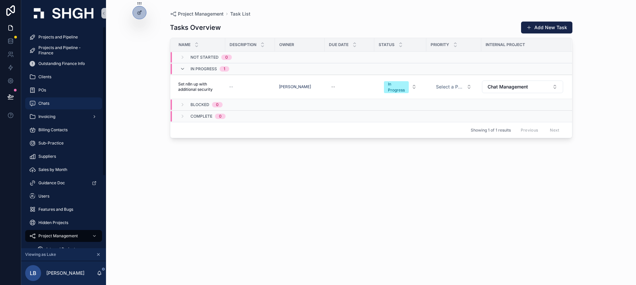
click at [54, 97] on link "Chats" at bounding box center [63, 103] width 77 height 12
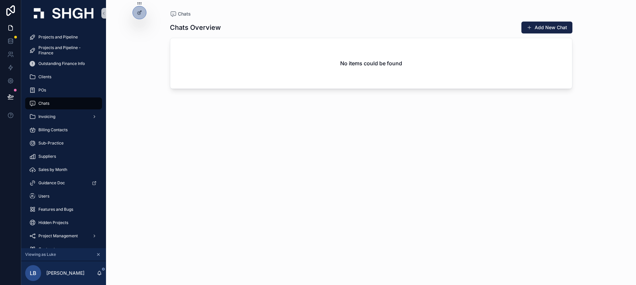
click at [140, 28] on div "Chats Chats Overview Add New Chat No items could be found" at bounding box center [371, 142] width 530 height 285
click at [139, 24] on icon at bounding box center [139, 26] width 5 height 5
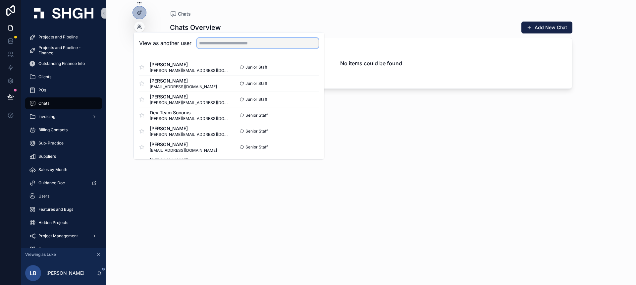
click at [228, 42] on input "text" at bounding box center [258, 43] width 122 height 11
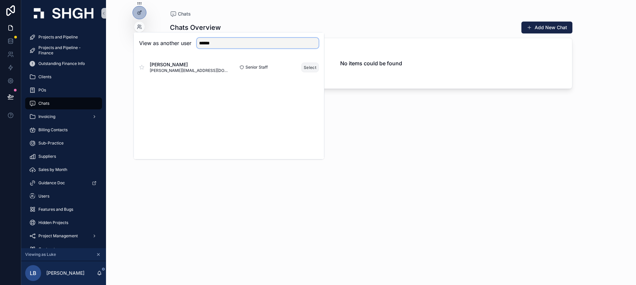
type input "******"
click at [310, 67] on button "Select" at bounding box center [309, 68] width 17 height 10
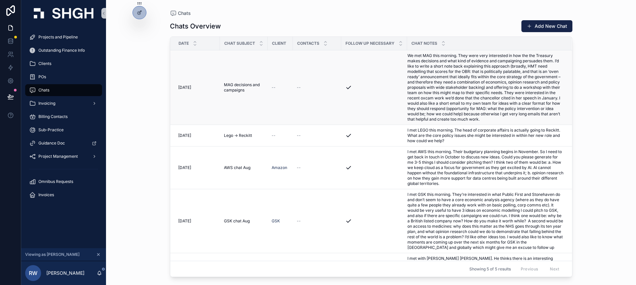
click at [434, 89] on span "We met MAG this morning. They were very interested in how the the Treasury make…" at bounding box center [485, 87] width 156 height 69
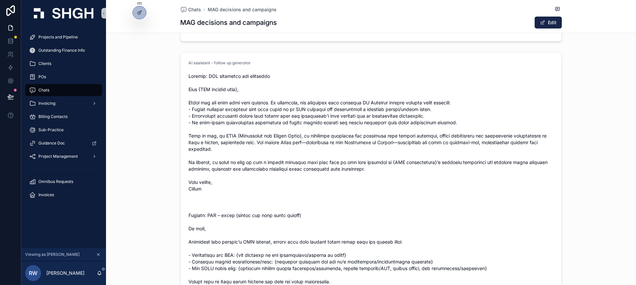
scroll to position [187, 0]
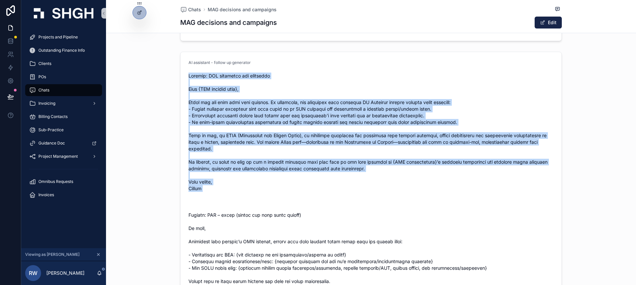
drag, startPoint x: 189, startPoint y: 76, endPoint x: 253, endPoint y: 196, distance: 136.0
click at [253, 196] on span "scrollable content" at bounding box center [370, 188] width 365 height 232
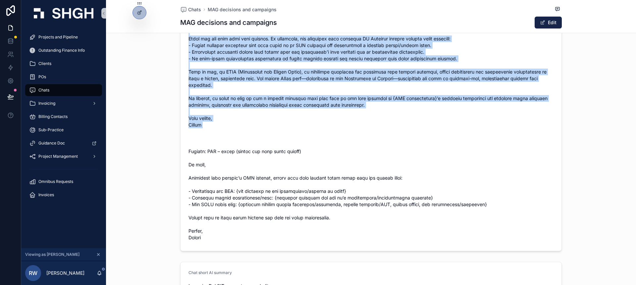
scroll to position [275, 0]
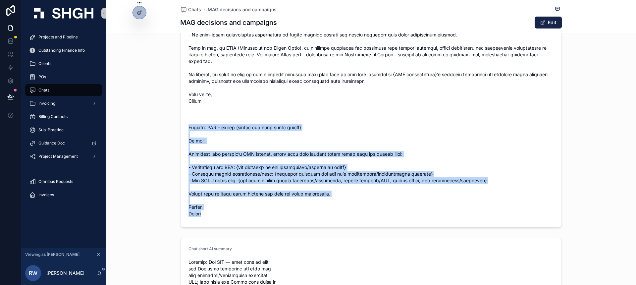
drag, startPoint x: 187, startPoint y: 125, endPoint x: 233, endPoint y: 216, distance: 102.0
click at [233, 216] on form "AI assistant - follow up generator" at bounding box center [370, 96] width 381 height 262
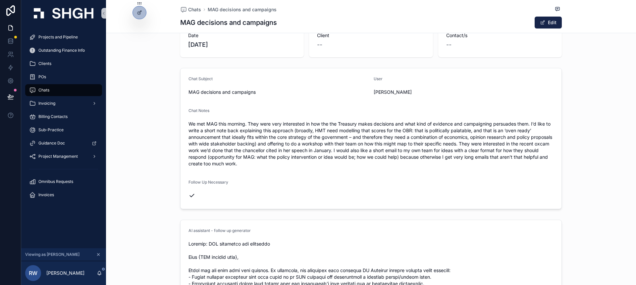
scroll to position [0, 0]
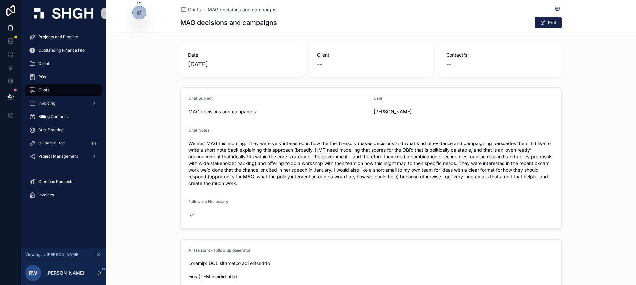
click at [48, 90] on span "Chats" at bounding box center [43, 89] width 11 height 5
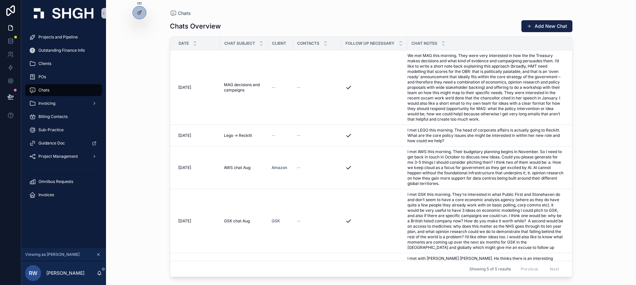
click at [129, 155] on div "Chats Chats Overview Add New Chat Date Chat Subject Client Contacts Follow Up N…" at bounding box center [371, 142] width 530 height 285
click at [147, 74] on div "Chats Chats Overview Add New Chat Date Chat Subject Client Contacts Follow Up N…" at bounding box center [371, 142] width 530 height 285
click at [140, 28] on icon at bounding box center [138, 27] width 3 height 1
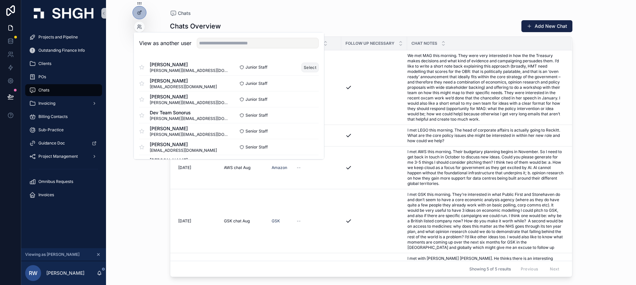
click at [307, 68] on button "Select" at bounding box center [309, 68] width 17 height 10
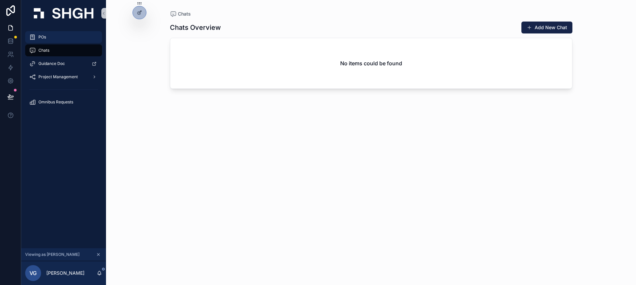
click at [61, 37] on div "POs" at bounding box center [63, 37] width 69 height 11
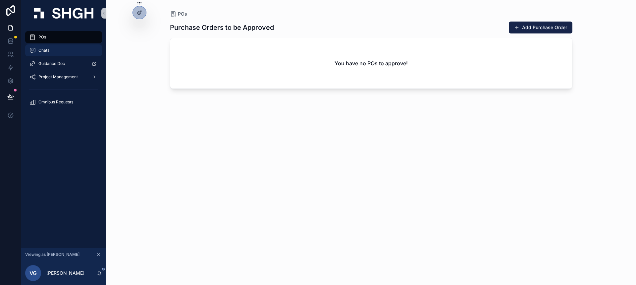
click at [56, 50] on div "Chats" at bounding box center [63, 50] width 69 height 11
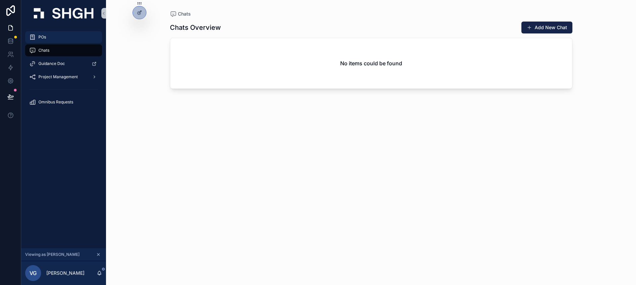
click at [46, 38] on span "POs" at bounding box center [42, 36] width 8 height 5
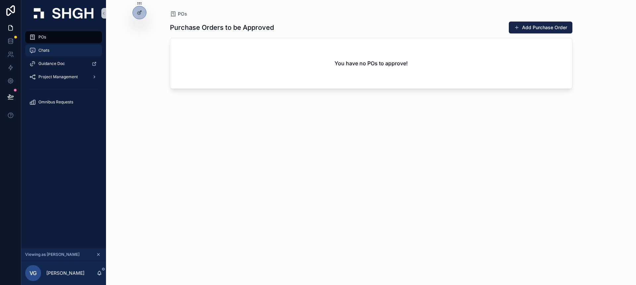
click at [53, 48] on div "Chats" at bounding box center [63, 50] width 69 height 11
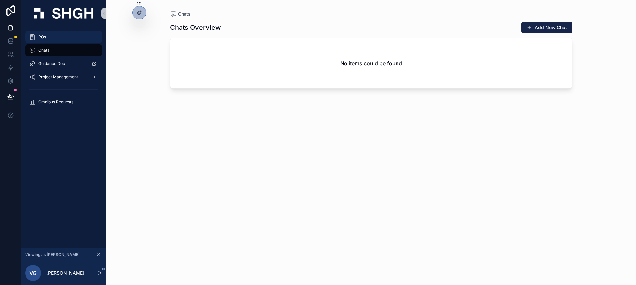
click at [57, 41] on div "POs" at bounding box center [63, 37] width 69 height 11
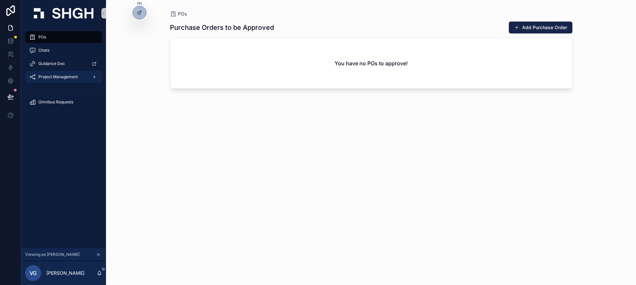
click at [68, 75] on span "Project Management" at bounding box center [57, 76] width 39 height 5
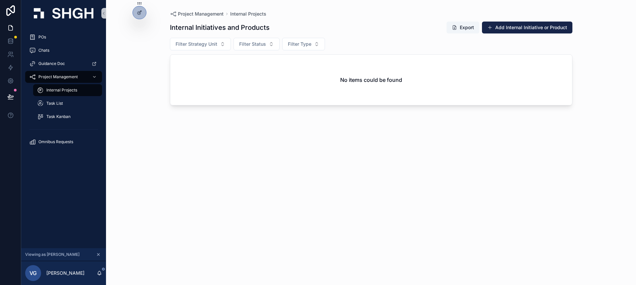
click at [262, 128] on div "Internal Initiatives and Products Export Add Internal Initiative or Product Fil…" at bounding box center [371, 147] width 402 height 260
click at [271, 133] on div "Internal Initiatives and Products Export Add Internal Initiative or Product Fil…" at bounding box center [371, 147] width 402 height 260
click at [160, 146] on div "Project Management Internal Projects Internal Initiatives and Products Export A…" at bounding box center [370, 138] width 423 height 277
click at [58, 106] on span "Task List" at bounding box center [54, 103] width 17 height 5
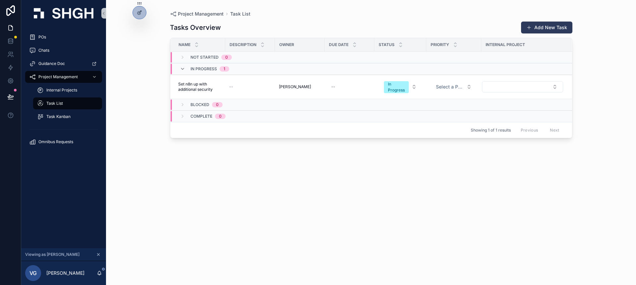
click at [527, 32] on button "Add New Task" at bounding box center [546, 28] width 51 height 12
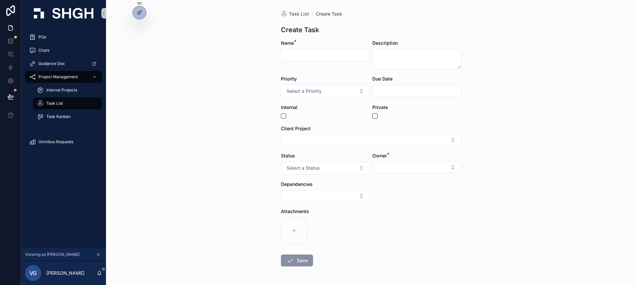
click at [330, 55] on input "scrollable content" at bounding box center [325, 54] width 88 height 9
type input "**********"
click at [330, 90] on button "Select a Priority" at bounding box center [325, 91] width 89 height 13
click at [320, 118] on div "High" at bounding box center [324, 118] width 85 height 10
click at [388, 94] on input "scrollable content" at bounding box center [416, 90] width 88 height 9
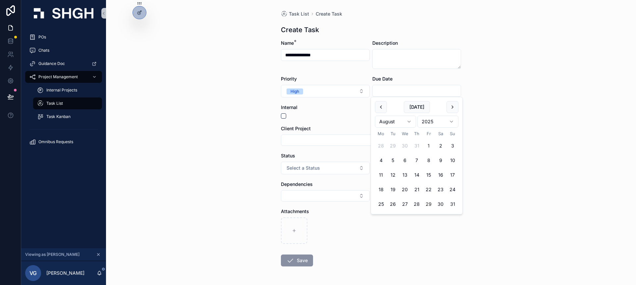
click at [430, 147] on button "1" at bounding box center [428, 146] width 12 height 12
type input "**********"
click at [332, 143] on button "Select Button" at bounding box center [371, 139] width 180 height 11
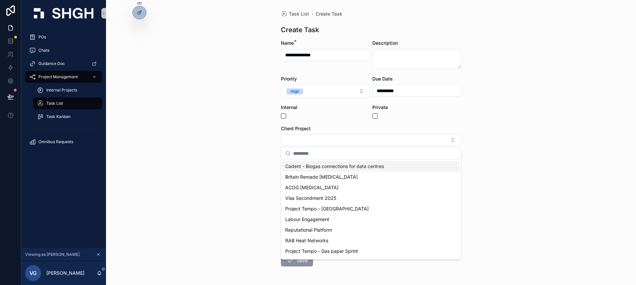
click at [316, 119] on form "**********" at bounding box center [371, 174] width 180 height 269
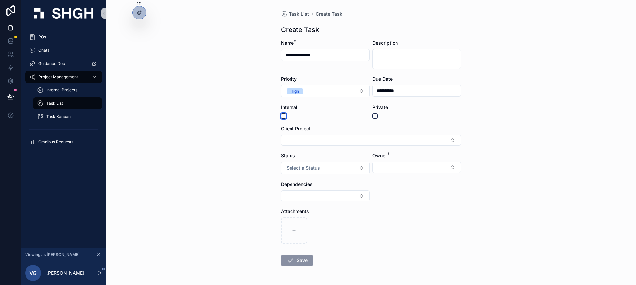
click at [283, 114] on button "scrollable content" at bounding box center [283, 115] width 5 height 5
click at [284, 115] on button "scrollable content" at bounding box center [283, 115] width 5 height 5
click at [295, 137] on button "Select Button" at bounding box center [371, 139] width 180 height 11
click at [282, 115] on button "scrollable content" at bounding box center [283, 115] width 5 height 5
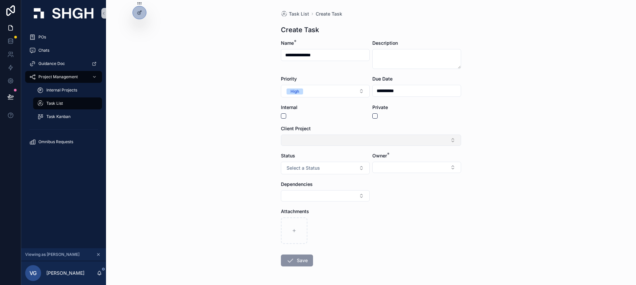
click at [313, 142] on button "Select Button" at bounding box center [371, 139] width 180 height 11
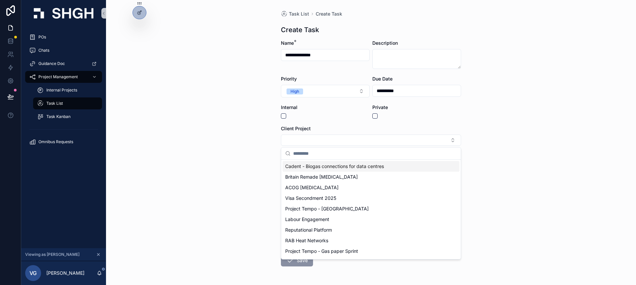
click at [316, 151] on input "scrollable content" at bounding box center [375, 153] width 164 height 12
click at [316, 153] on input "scrollable content" at bounding box center [375, 153] width 164 height 12
click at [313, 175] on span "Britain Remade [MEDICAL_DATA]" at bounding box center [321, 176] width 72 height 7
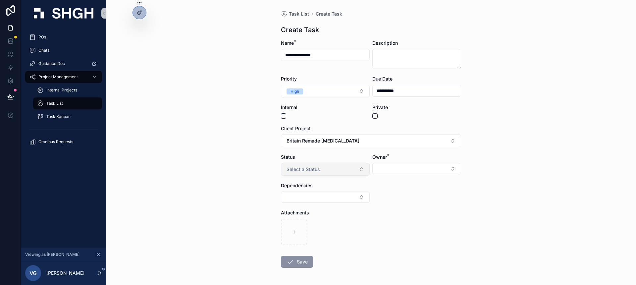
click at [355, 169] on button "Select a Status" at bounding box center [325, 169] width 89 height 13
click at [338, 206] on div "In Progress" at bounding box center [324, 206] width 85 height 10
click at [392, 166] on button "Select Button" at bounding box center [416, 168] width 89 height 11
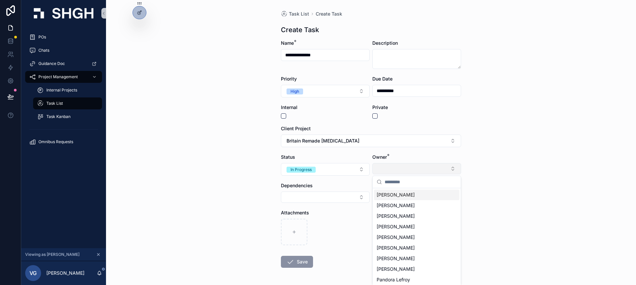
click at [397, 173] on button "Select Button" at bounding box center [416, 168] width 89 height 11
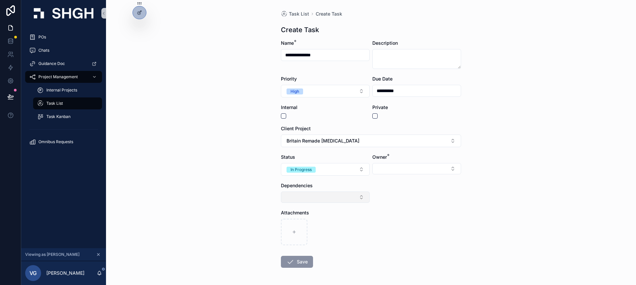
click at [343, 196] on button "Select Button" at bounding box center [325, 196] width 89 height 11
click at [402, 196] on form "**********" at bounding box center [371, 175] width 180 height 270
drag, startPoint x: 287, startPoint y: 52, endPoint x: 345, endPoint y: 56, distance: 58.4
click at [345, 56] on input "**********" at bounding box center [325, 54] width 88 height 9
click at [387, 165] on button "Select Button" at bounding box center [416, 168] width 89 height 11
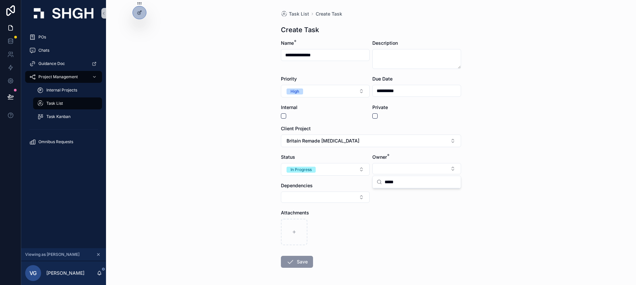
drag, startPoint x: 405, startPoint y: 183, endPoint x: 353, endPoint y: 177, distance: 52.3
click at [353, 177] on div "**********" at bounding box center [328, 142] width 614 height 285
type input "*"
type input "****"
click at [386, 196] on span "[PERSON_NAME]" at bounding box center [395, 194] width 38 height 7
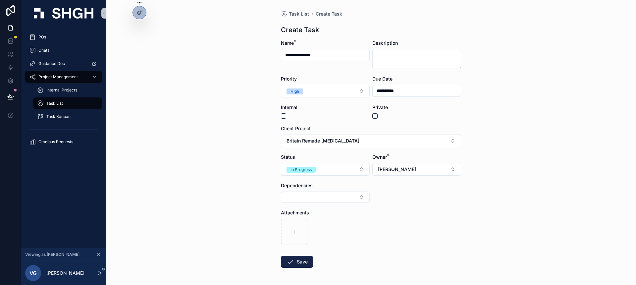
click at [375, 209] on div "Attachments" at bounding box center [371, 212] width 180 height 7
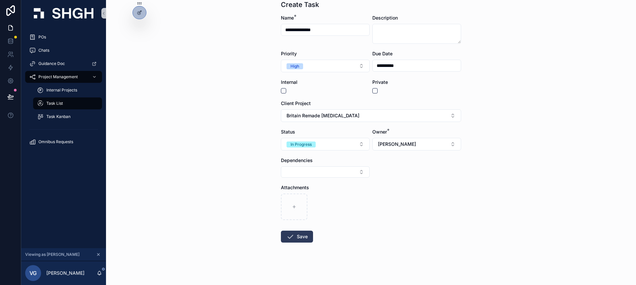
click at [299, 235] on button "Save" at bounding box center [297, 236] width 32 height 12
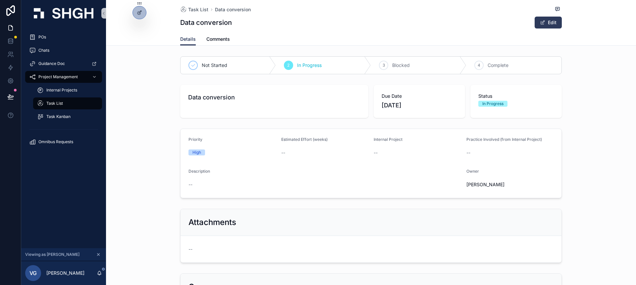
click at [550, 25] on button "Edit" at bounding box center [547, 23] width 27 height 12
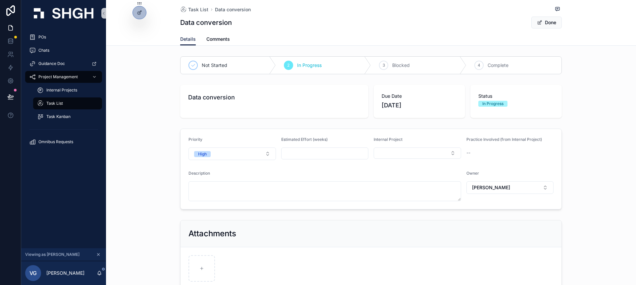
click at [336, 154] on input "scrollable content" at bounding box center [324, 153] width 87 height 9
type input "****"
click at [545, 25] on button "Done" at bounding box center [546, 23] width 30 height 12
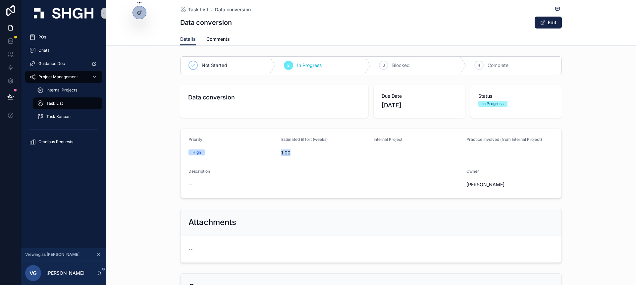
drag, startPoint x: 279, startPoint y: 153, endPoint x: 327, endPoint y: 156, distance: 48.1
click at [327, 156] on form "Priority High Estimated Effort (weeks) 1.00 Internal Project -- Practice Involv…" at bounding box center [370, 163] width 381 height 69
drag, startPoint x: 281, startPoint y: 153, endPoint x: 292, endPoint y: 153, distance: 10.3
click at [292, 153] on span "1.00" at bounding box center [324, 152] width 87 height 7
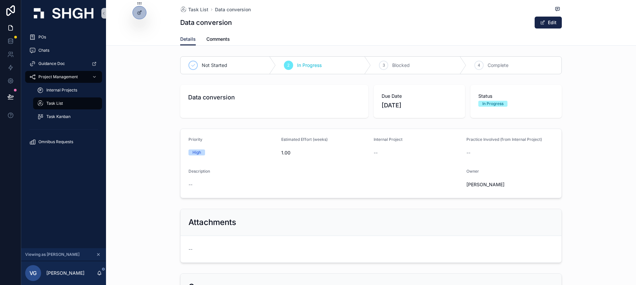
click at [62, 104] on span "Task List" at bounding box center [54, 103] width 17 height 5
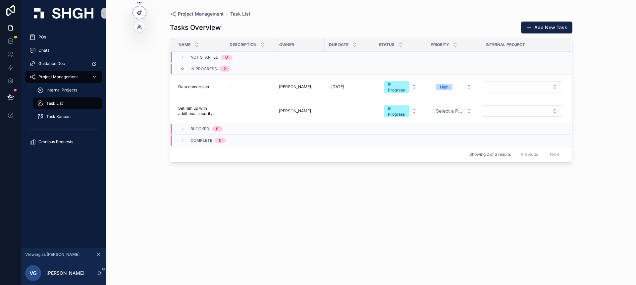
click at [139, 13] on icon at bounding box center [140, 12] width 3 height 3
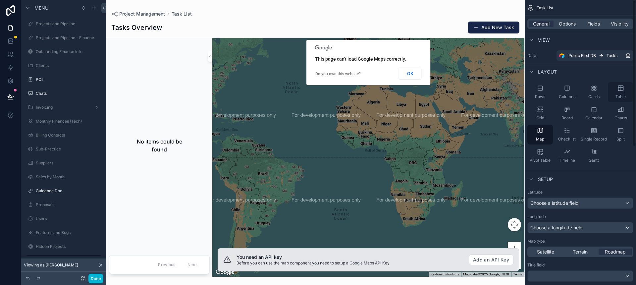
click at [623, 89] on icon "scrollable content" at bounding box center [620, 88] width 7 height 7
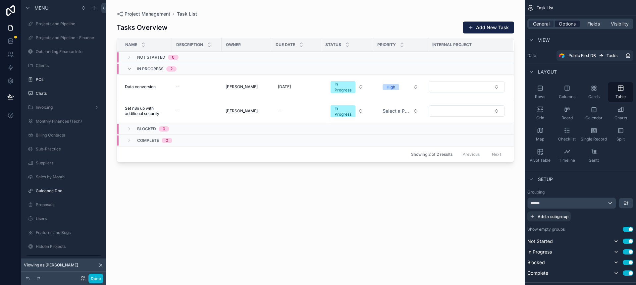
click at [569, 23] on span "Options" at bounding box center [566, 24] width 17 height 7
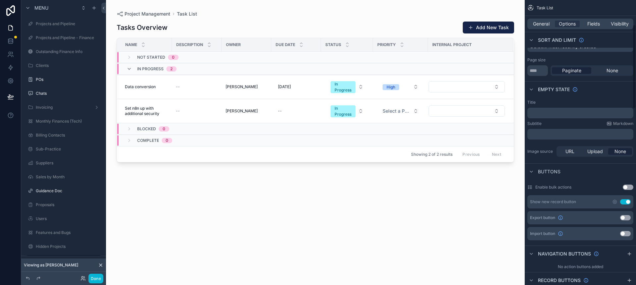
scroll to position [88, 0]
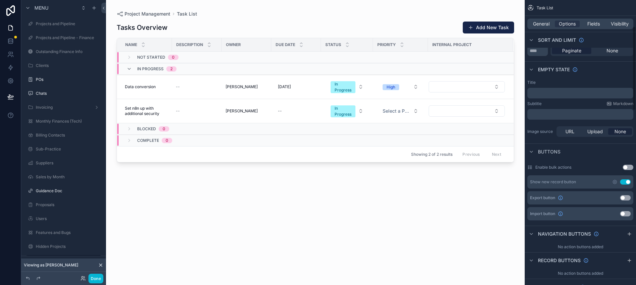
click at [627, 198] on button "Use setting" at bounding box center [625, 197] width 11 height 5
click at [626, 212] on button "Use setting" at bounding box center [625, 213] width 11 height 5
click at [439, 209] on div "scrollable content" at bounding box center [315, 138] width 418 height 277
click at [446, 14] on div "Project Management Task List" at bounding box center [315, 14] width 397 height 7
click at [493, 221] on div "Tasks Overview Export Import Add New Task Name Description Owner Due Date Statu…" at bounding box center [315, 147] width 397 height 260
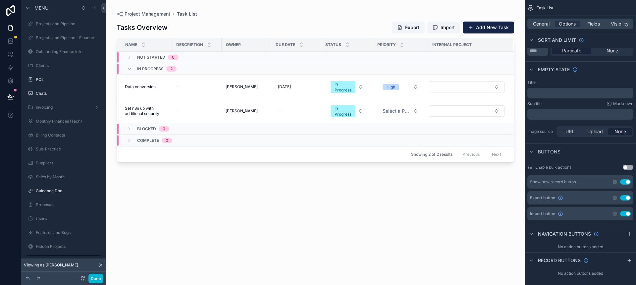
click at [201, 186] on div "Tasks Overview Export Import Add New Task Name Description Owner Due Date Statu…" at bounding box center [315, 147] width 397 height 260
click at [94, 281] on button "Done" at bounding box center [95, 278] width 15 height 10
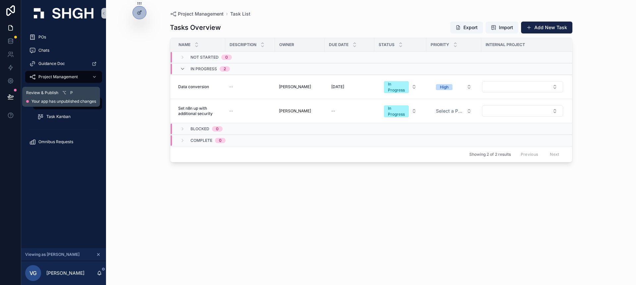
click at [14, 96] on button at bounding box center [10, 96] width 15 height 19
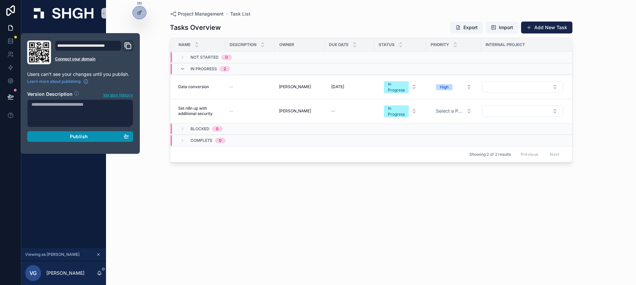
click at [51, 134] on div "Publish" at bounding box center [79, 136] width 97 height 6
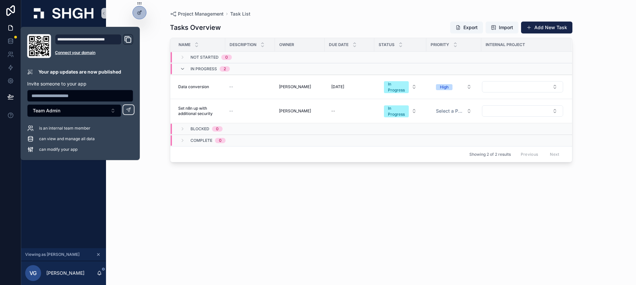
click at [352, 209] on div "Tasks Overview Export Import Add New Task Name Description Owner Due Date Statu…" at bounding box center [371, 147] width 402 height 260
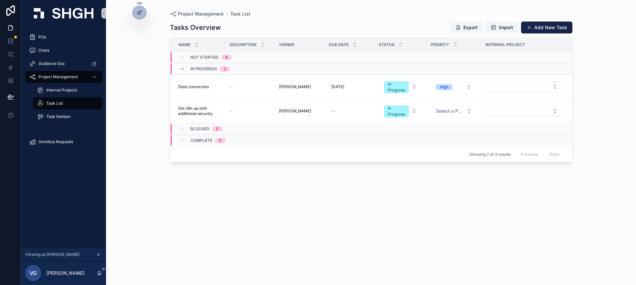
click at [556, 221] on div "Tasks Overview Export Import Add New Task Name Description Owner Due Date Statu…" at bounding box center [371, 147] width 402 height 260
click at [566, 194] on div "Tasks Overview Export Import Add New Task Name Description Owner Due Date Statu…" at bounding box center [371, 147] width 402 height 260
click at [605, 107] on div "Project Management Task List Tasks Overview Export Import Add New Task Name Des…" at bounding box center [371, 142] width 530 height 285
click at [356, 90] on div "01/08/2025 01/08/2025" at bounding box center [349, 86] width 42 height 11
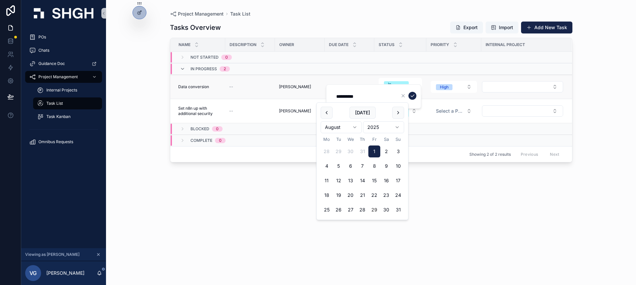
click at [306, 89] on div "[PERSON_NAME]" at bounding box center [300, 86] width 42 height 5
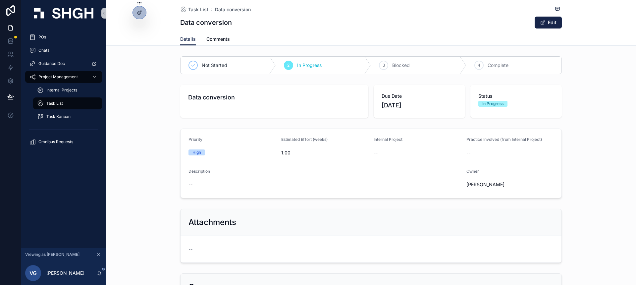
click at [314, 149] on span "1.00" at bounding box center [324, 152] width 87 height 7
click at [544, 25] on span "scrollable content" at bounding box center [542, 22] width 5 height 5
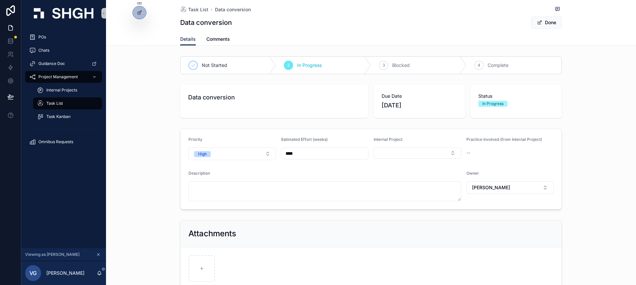
click at [602, 138] on div "Priority High Estimated Effort (weeks) **** Internal Project Practice Involved …" at bounding box center [371, 169] width 530 height 86
click at [550, 21] on button "Done" at bounding box center [546, 23] width 30 height 12
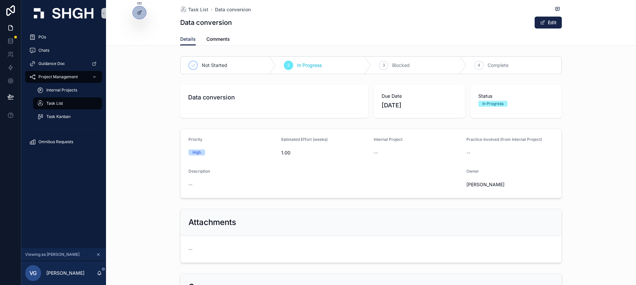
click at [379, 119] on div "Data conversion Due Date 01/08/2025 Status In Progress" at bounding box center [371, 101] width 530 height 38
